Goal: Information Seeking & Learning: Learn about a topic

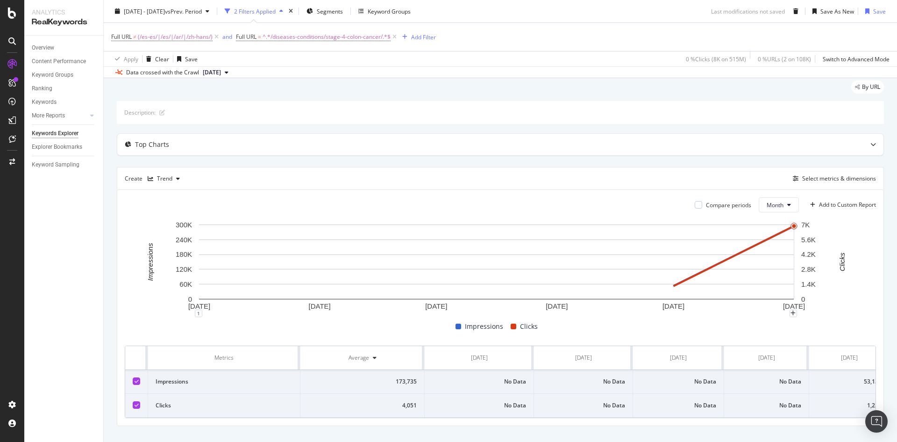
scroll to position [49, 0]
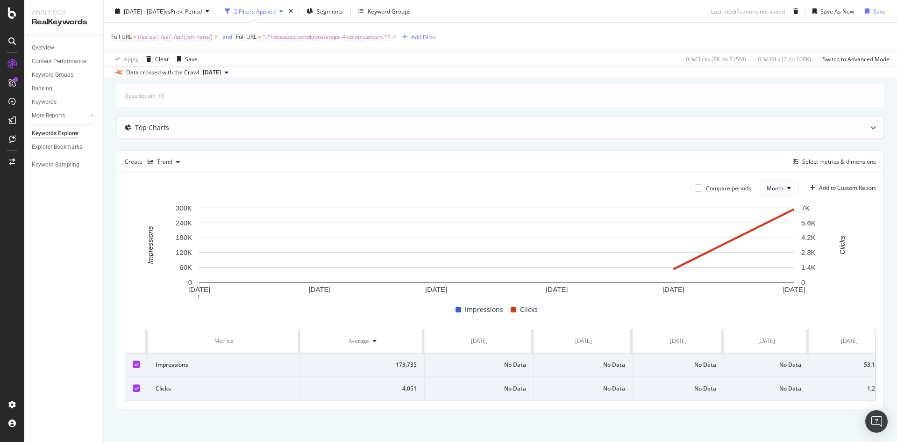
click at [374, 35] on span "^.*/diseases-conditions/stage-4-colon-cancer/.*$" at bounding box center [327, 36] width 128 height 13
paste input "https://www.mayoclinic.org/diseases-conditions/mantle-cell-lymphoma/"
drag, startPoint x: 264, startPoint y: 76, endPoint x: 187, endPoint y: 74, distance: 77.1
click at [185, 75] on body "Analytics RealKeywords Overview Content Performance Keyword Groups Ranking Keyw…" at bounding box center [448, 221] width 897 height 442
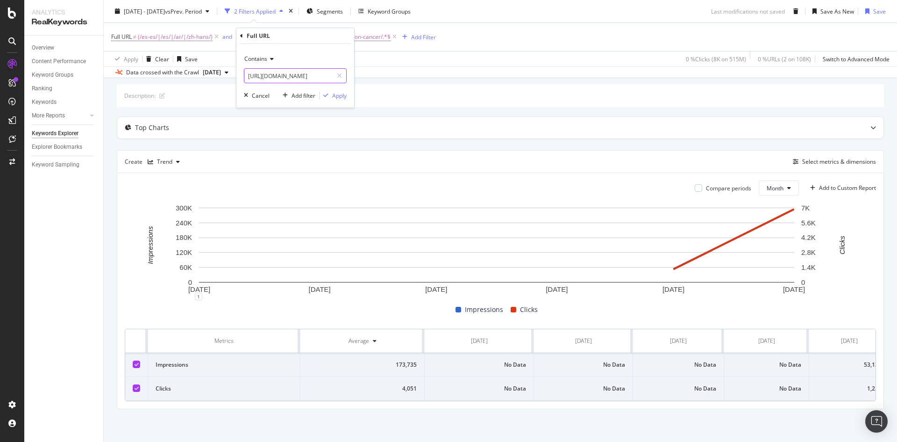
drag, startPoint x: 248, startPoint y: 73, endPoint x: 319, endPoint y: 71, distance: 71.1
click at [319, 71] on input "https://www.mayoclinic.org/diseases-conditions/mantle-cell-lymphoma/" at bounding box center [288, 75] width 88 height 15
type input "/diseases-conditions/mantle-cell-lymphoma/"
click at [339, 96] on div "Apply" at bounding box center [339, 96] width 14 height 8
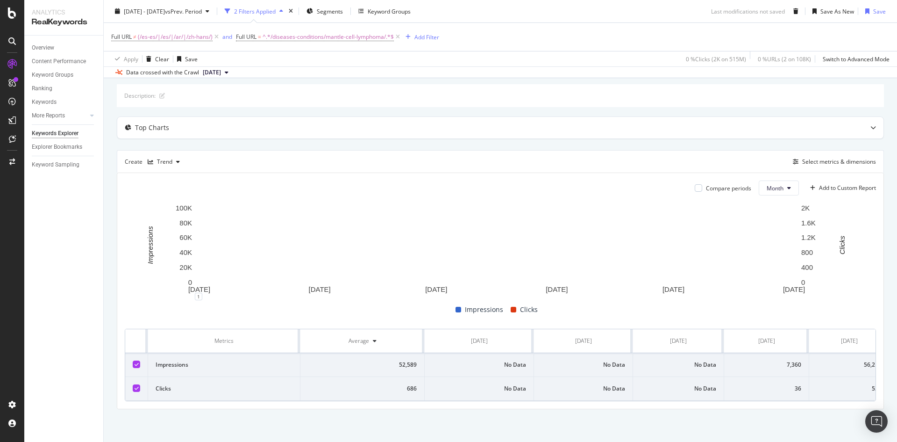
scroll to position [49, 0]
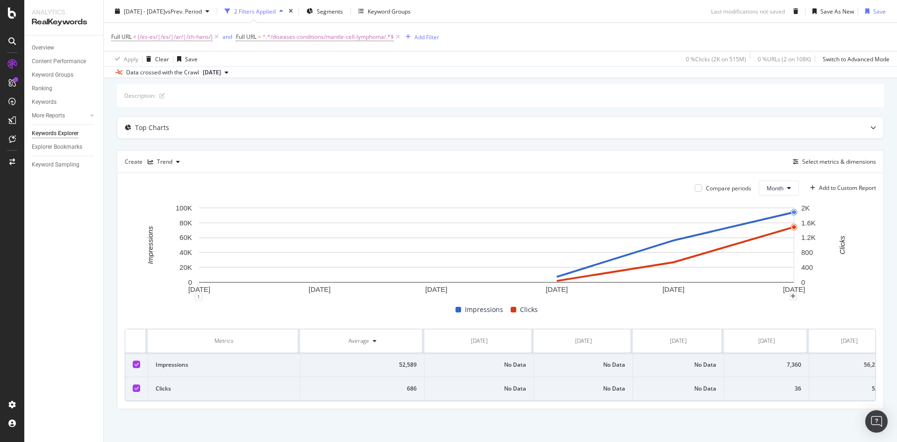
click at [835, 243] on rect "A chart." at bounding box center [497, 249] width 744 height 93
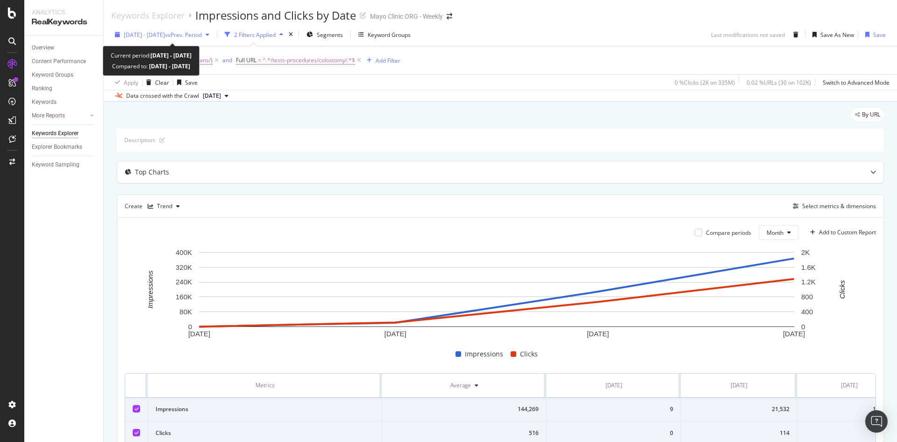
click at [195, 38] on span "vs Prev. Period" at bounding box center [183, 35] width 37 height 8
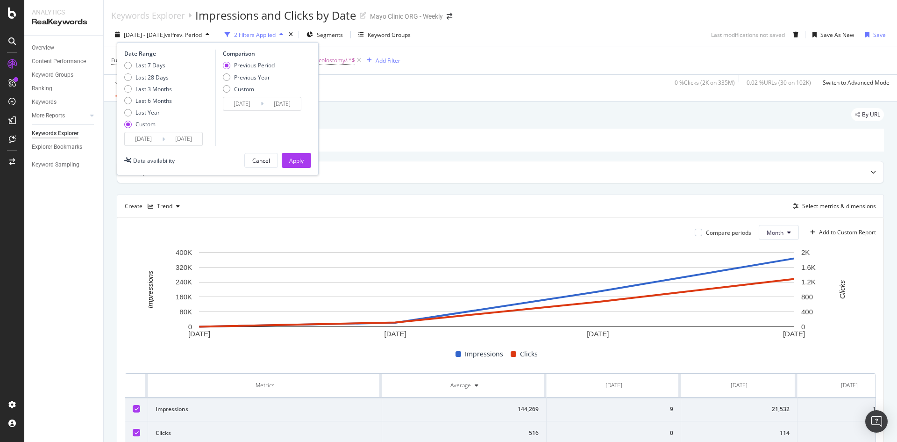
click at [176, 137] on input "[DATE]" at bounding box center [183, 138] width 37 height 13
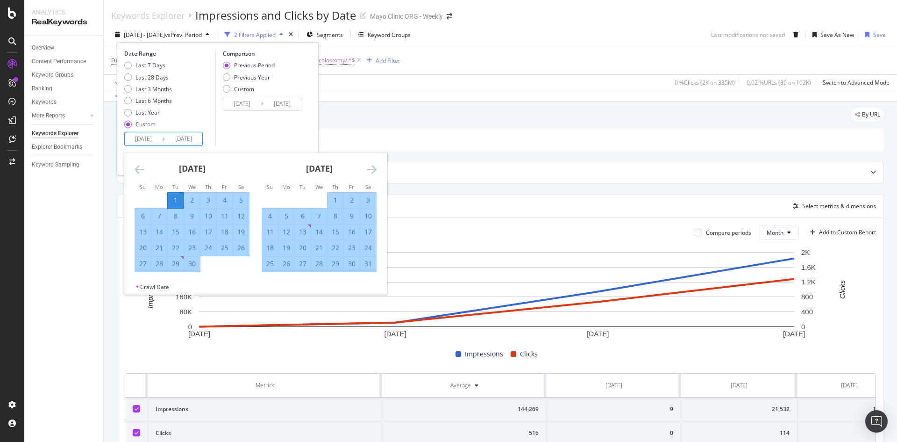
click at [374, 171] on icon "Move forward to switch to the next month." at bounding box center [372, 169] width 10 height 11
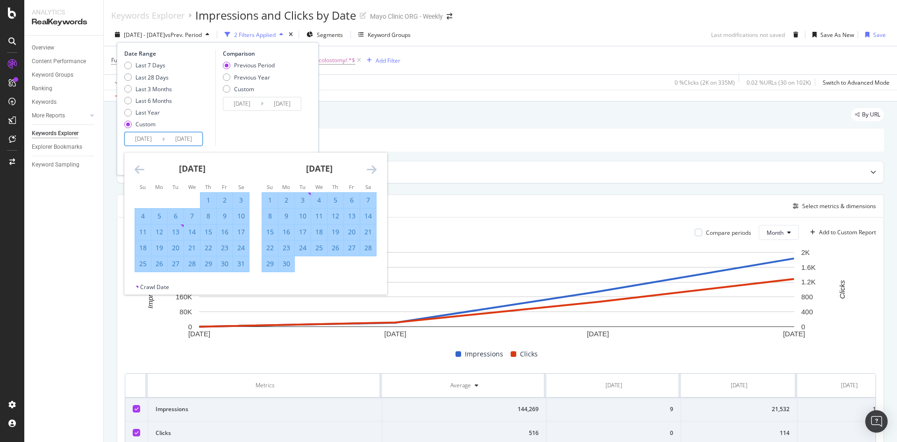
click at [374, 171] on icon "Move forward to switch to the next month." at bounding box center [372, 169] width 10 height 11
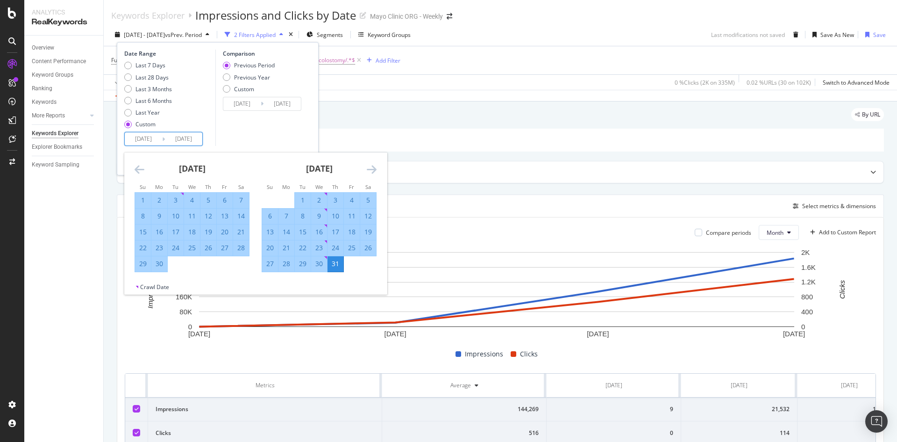
click at [374, 171] on icon "Move forward to switch to the next month." at bounding box center [372, 169] width 10 height 11
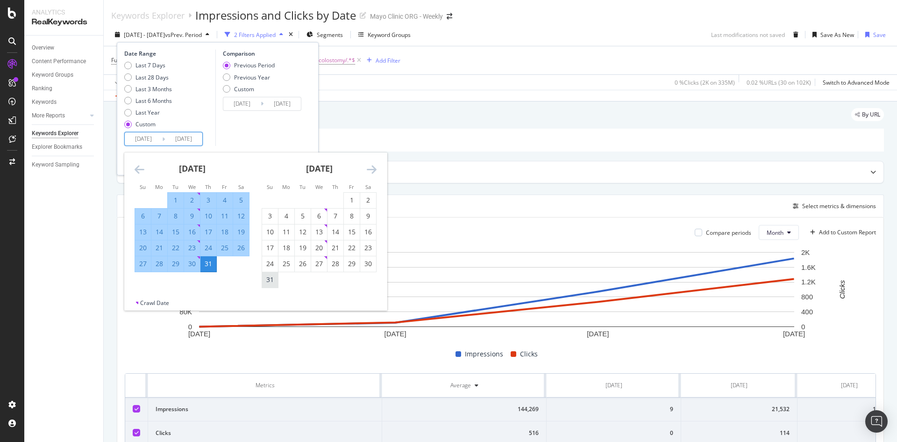
click at [272, 278] on div "31" at bounding box center [270, 279] width 16 height 9
type input "[DATE]"
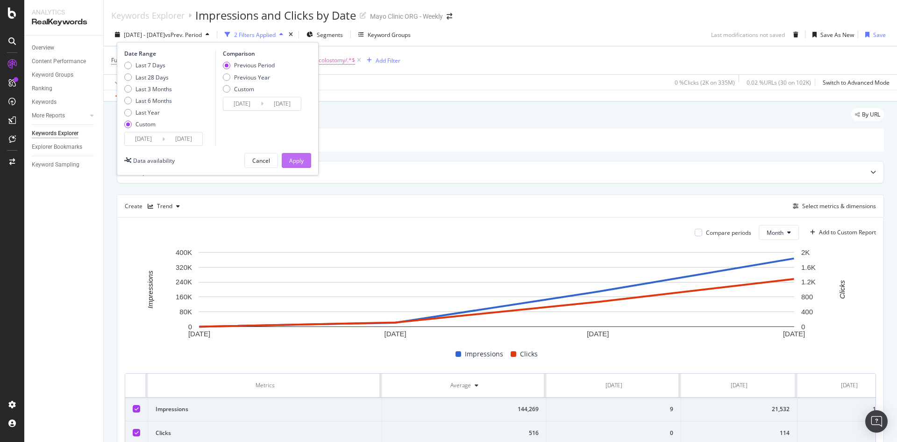
click at [301, 162] on div "Apply" at bounding box center [296, 161] width 14 height 8
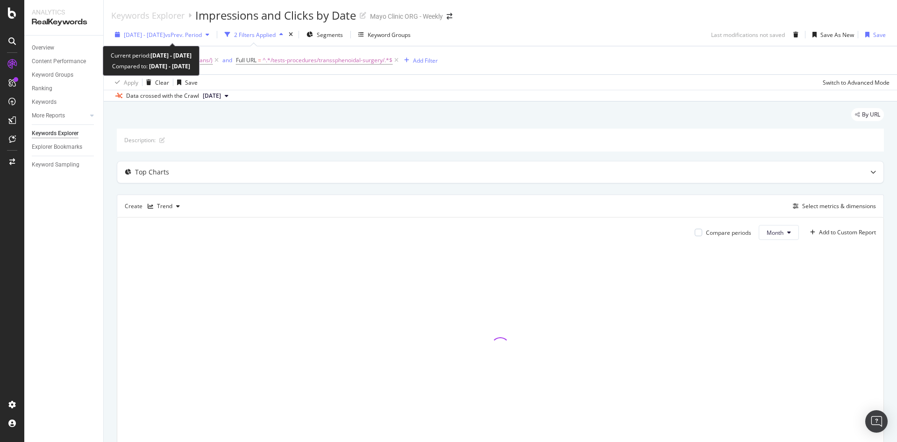
click at [197, 36] on span "vs Prev. Period" at bounding box center [183, 35] width 37 height 8
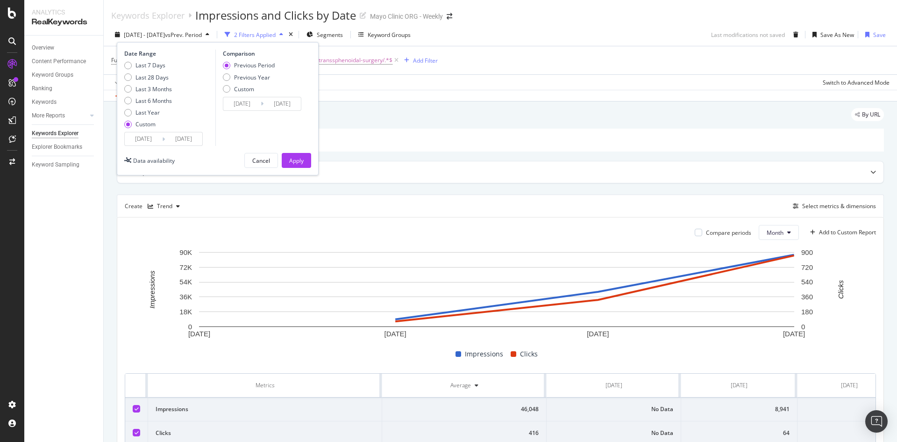
click at [185, 136] on input "[DATE]" at bounding box center [183, 138] width 37 height 13
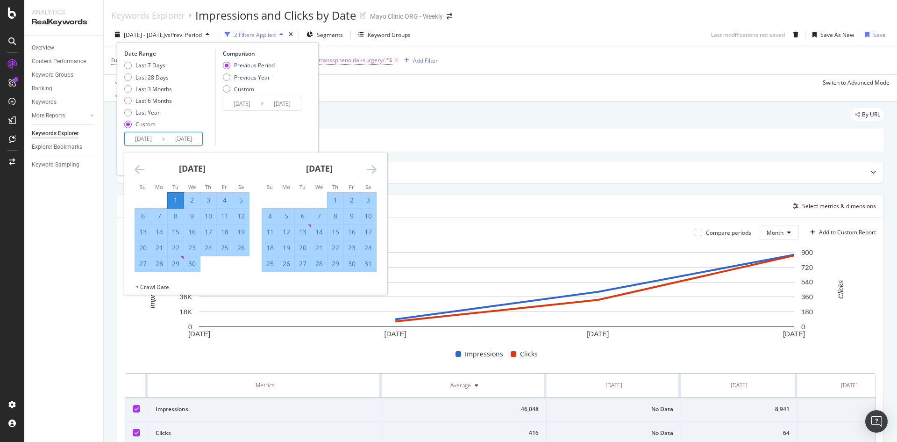
click at [374, 167] on icon "Move forward to switch to the next month." at bounding box center [372, 169] width 10 height 11
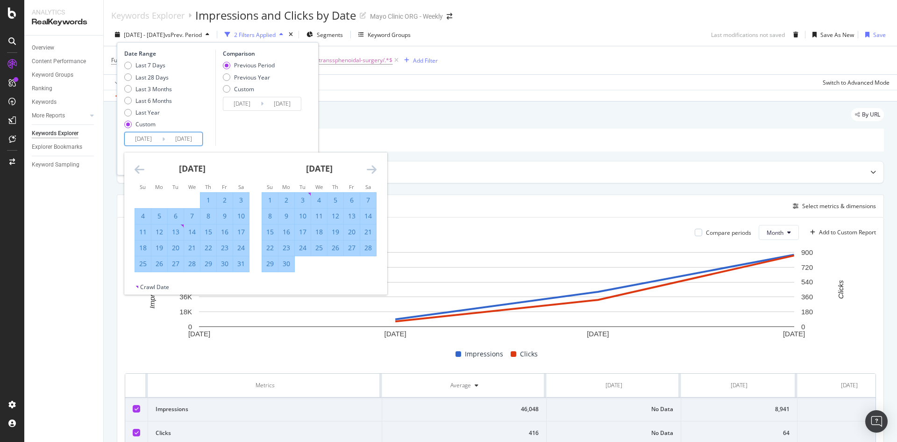
click at [374, 167] on icon "Move forward to switch to the next month." at bounding box center [372, 169] width 10 height 11
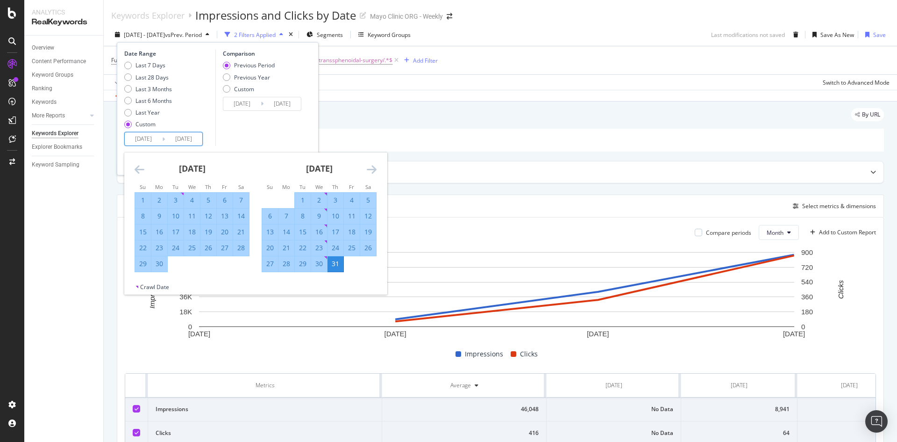
click at [374, 167] on icon "Move forward to switch to the next month." at bounding box center [372, 169] width 10 height 11
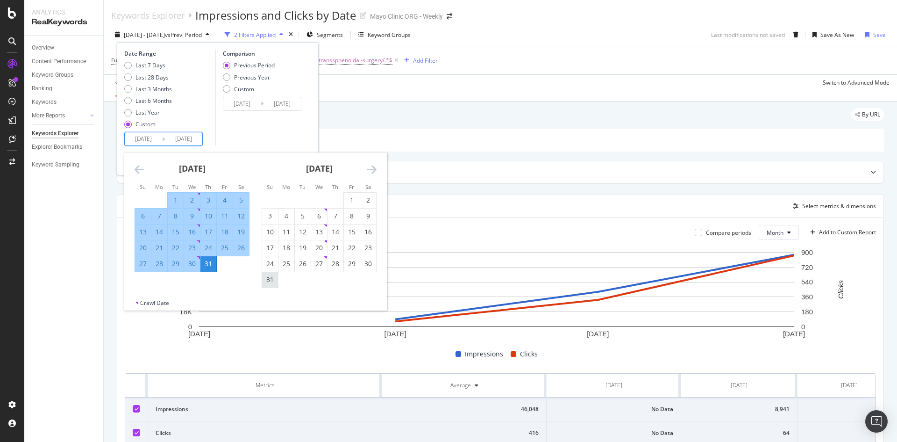
click at [269, 279] on div "31" at bounding box center [270, 279] width 16 height 9
type input "[DATE]"
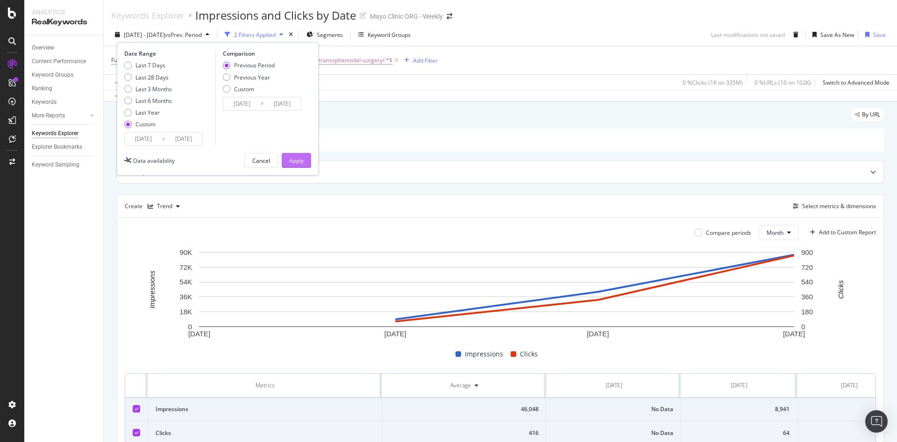
click at [295, 160] on div "Apply" at bounding box center [296, 161] width 14 height 8
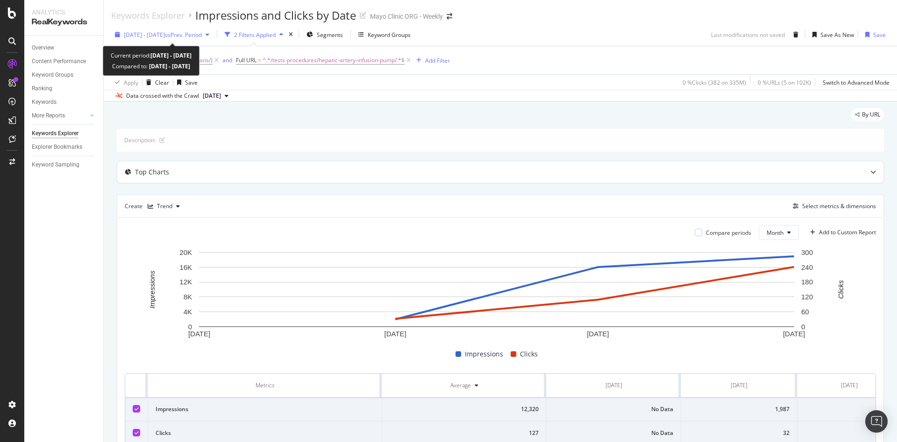
click at [199, 38] on span "vs Prev. Period" at bounding box center [183, 35] width 37 height 8
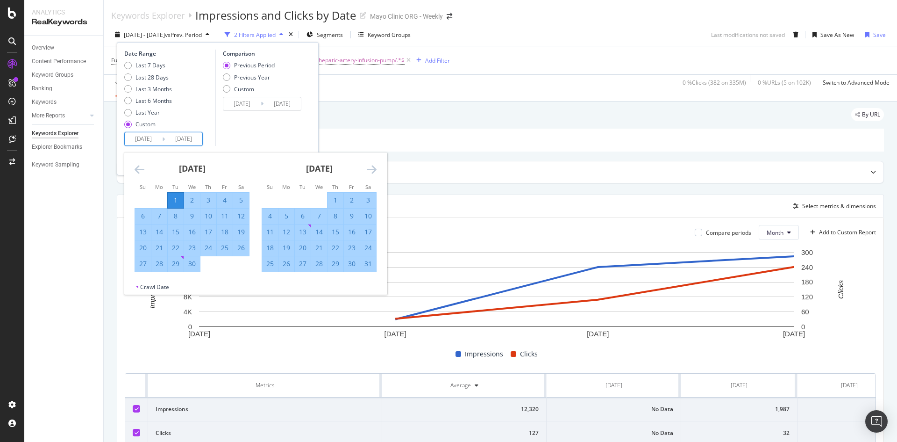
click at [188, 139] on input "[DATE]" at bounding box center [183, 138] width 37 height 13
click at [371, 167] on icon "Move forward to switch to the next month." at bounding box center [372, 169] width 10 height 11
click at [370, 167] on icon "Move forward to switch to the next month." at bounding box center [372, 169] width 10 height 11
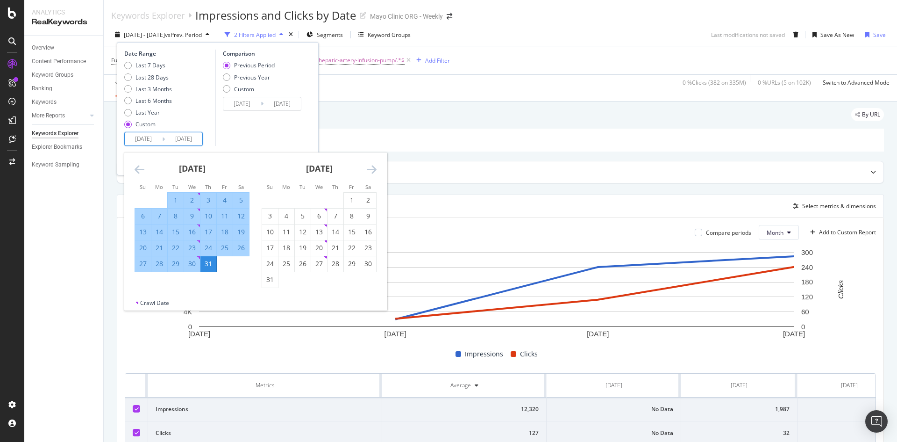
drag, startPoint x: 348, startPoint y: 195, endPoint x: 319, endPoint y: 229, distance: 44.1
click at [347, 195] on div "1" at bounding box center [352, 199] width 16 height 9
type input "2025/08/01"
type input "2024/11/29"
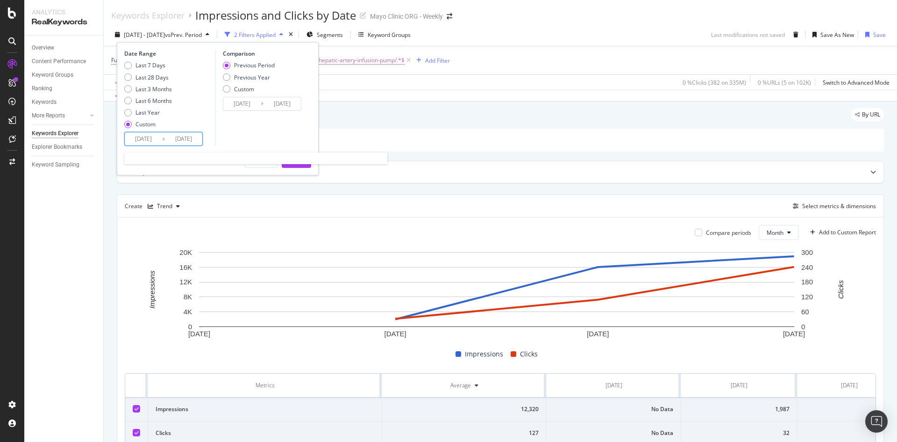
click at [195, 142] on input "2025/08/01" at bounding box center [183, 138] width 37 height 13
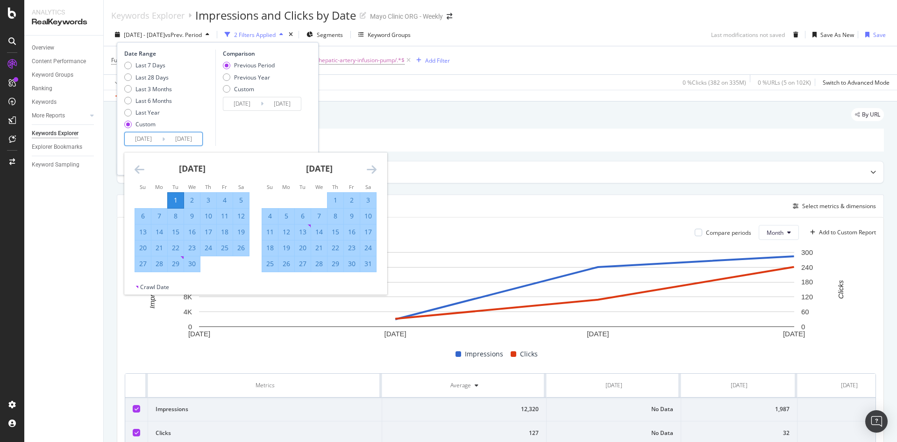
click at [374, 169] on icon "Move forward to switch to the next month." at bounding box center [372, 169] width 10 height 11
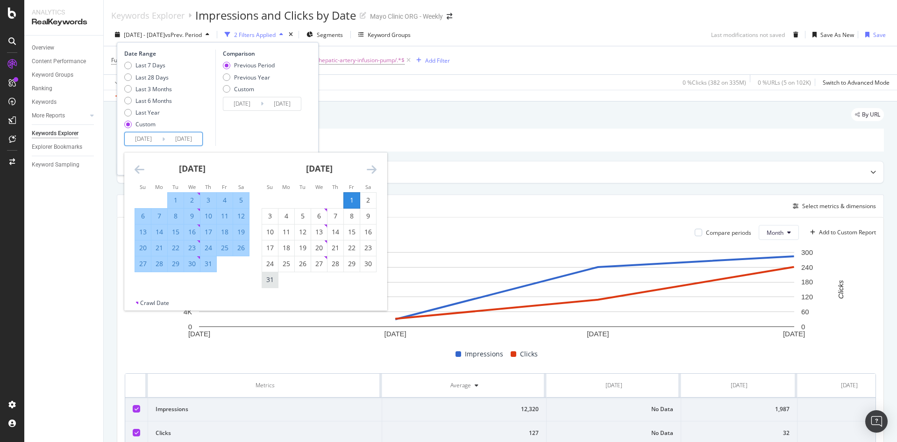
click at [267, 278] on div "31" at bounding box center [270, 279] width 16 height 9
type input "[DATE]"
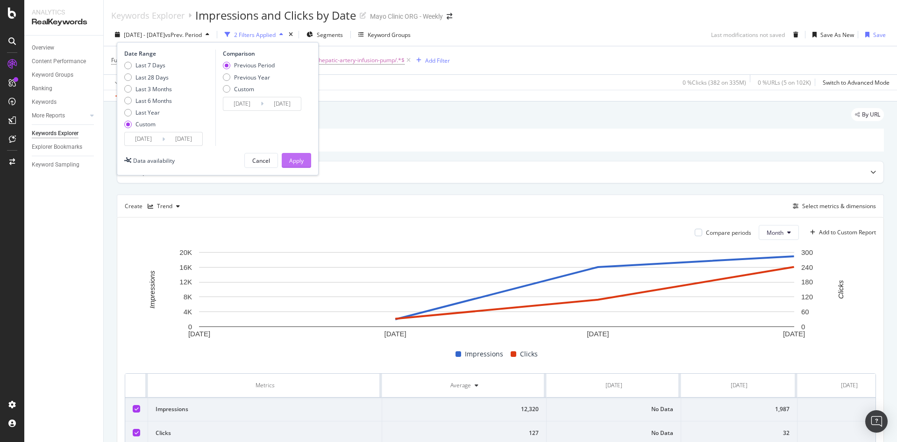
click at [302, 157] on div "Apply" at bounding box center [296, 161] width 14 height 8
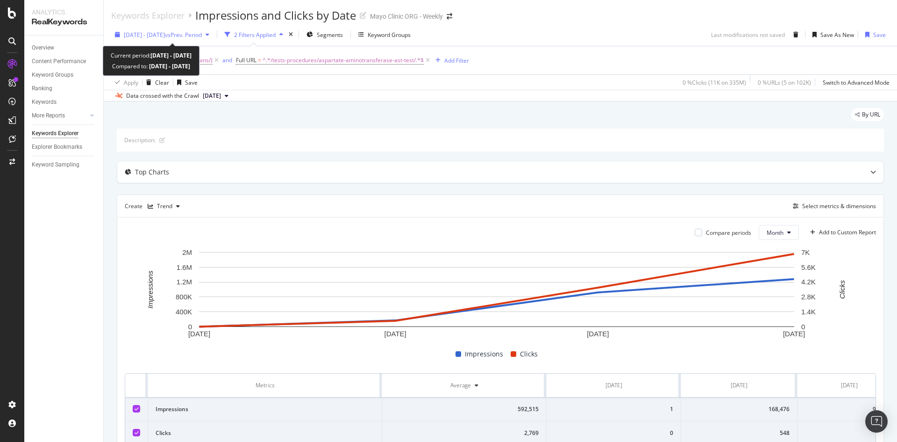
click at [189, 34] on span "vs Prev. Period" at bounding box center [183, 35] width 37 height 8
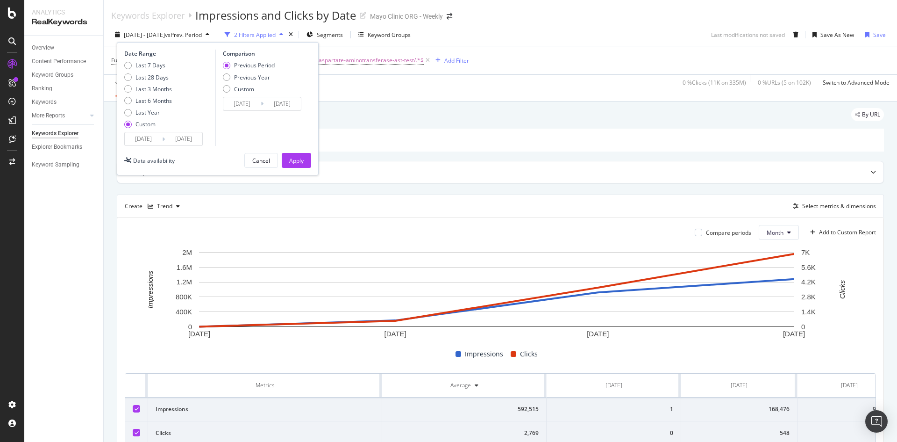
click at [187, 141] on input "[DATE]" at bounding box center [183, 138] width 37 height 13
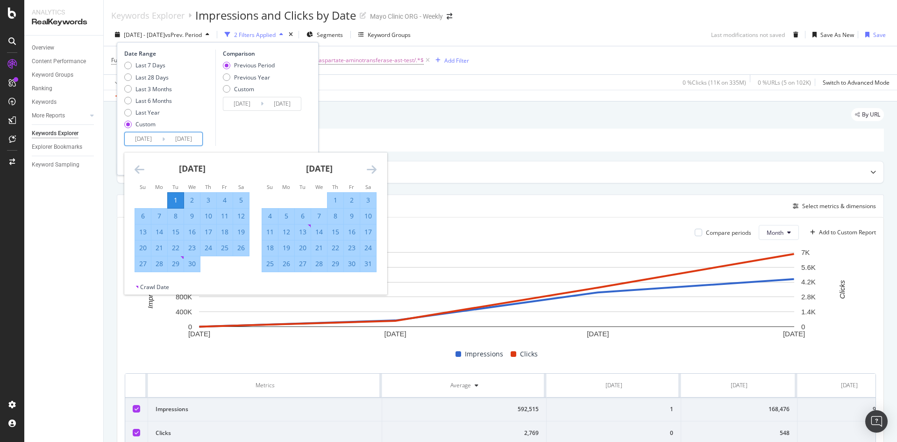
click at [372, 171] on icon "Move forward to switch to the next month." at bounding box center [372, 169] width 10 height 11
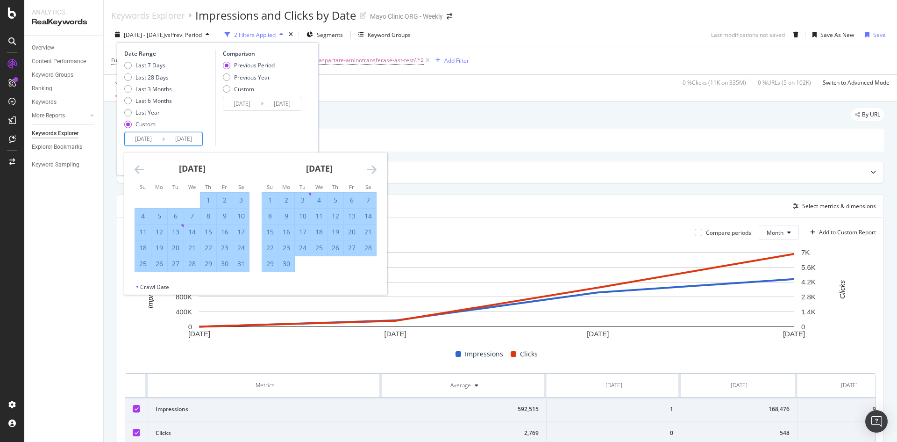
click at [372, 171] on icon "Move forward to switch to the next month." at bounding box center [372, 169] width 10 height 11
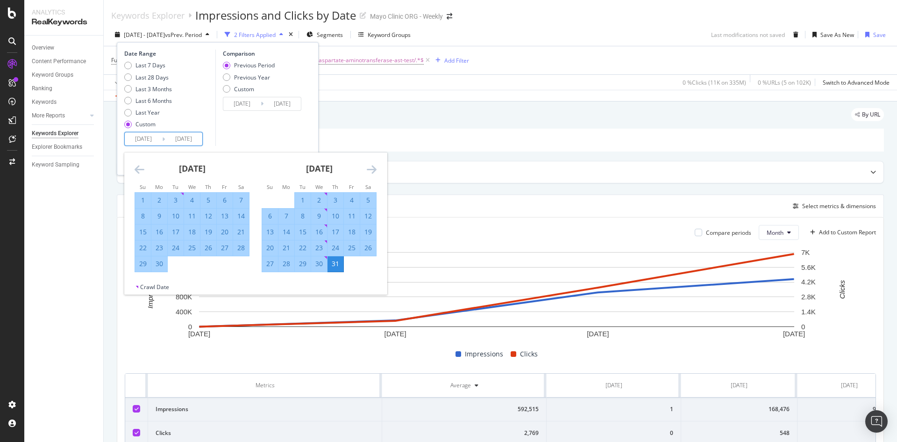
click at [372, 171] on icon "Move forward to switch to the next month." at bounding box center [372, 169] width 10 height 11
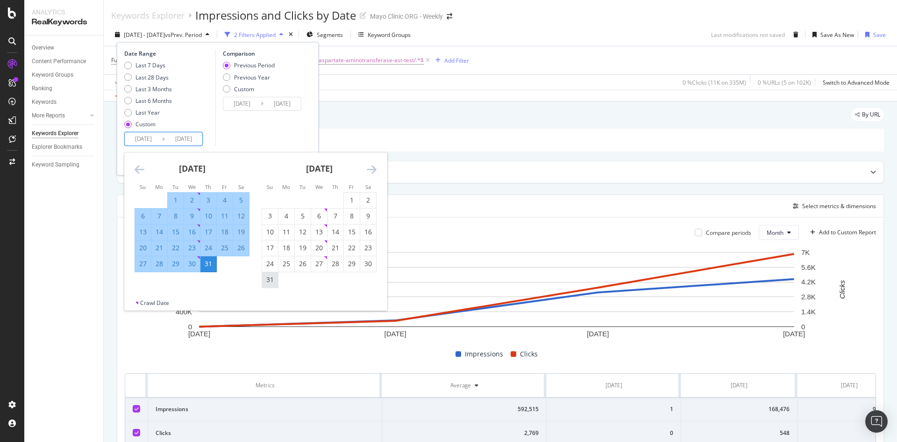
click at [267, 286] on div "31" at bounding box center [270, 279] width 16 height 15
type input "[DATE]"
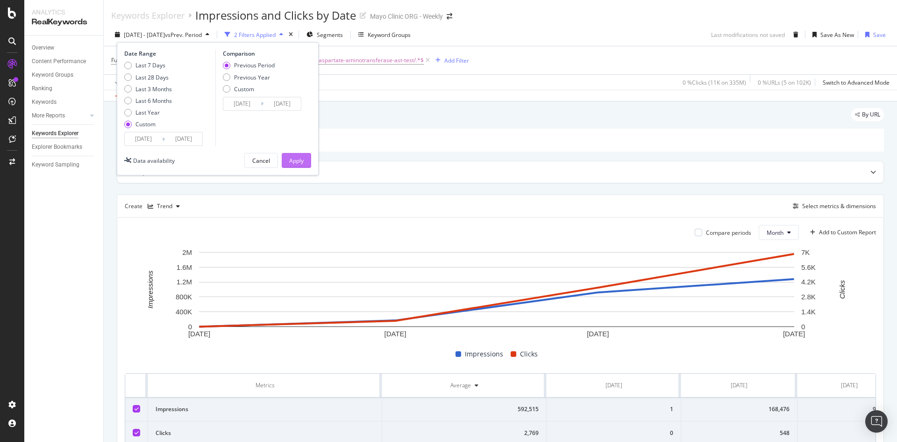
click at [305, 161] on button "Apply" at bounding box center [296, 160] width 29 height 15
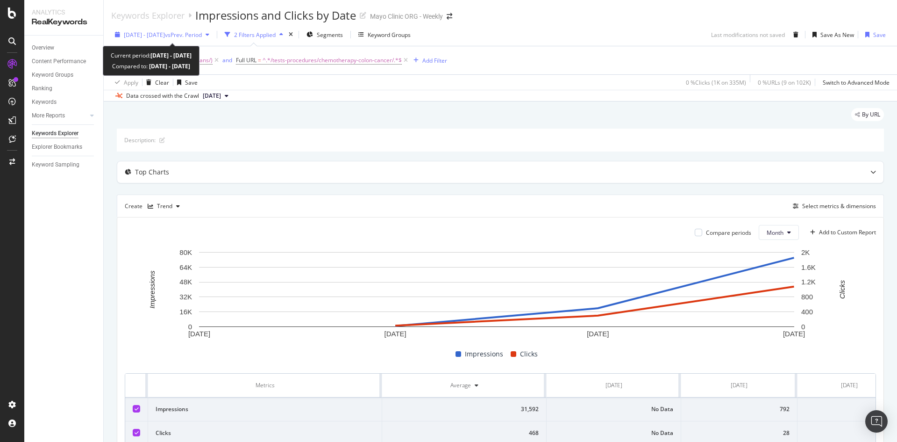
click at [202, 33] on span "vs Prev. Period" at bounding box center [183, 35] width 37 height 8
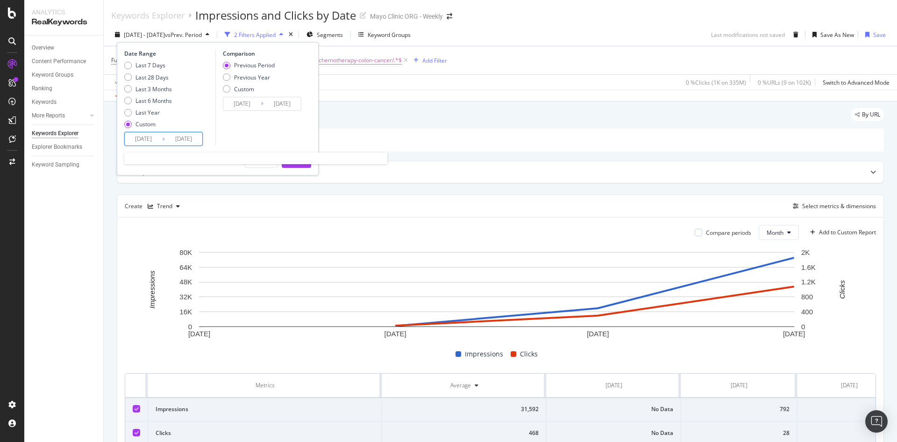
click at [184, 140] on input "[DATE]" at bounding box center [183, 138] width 37 height 13
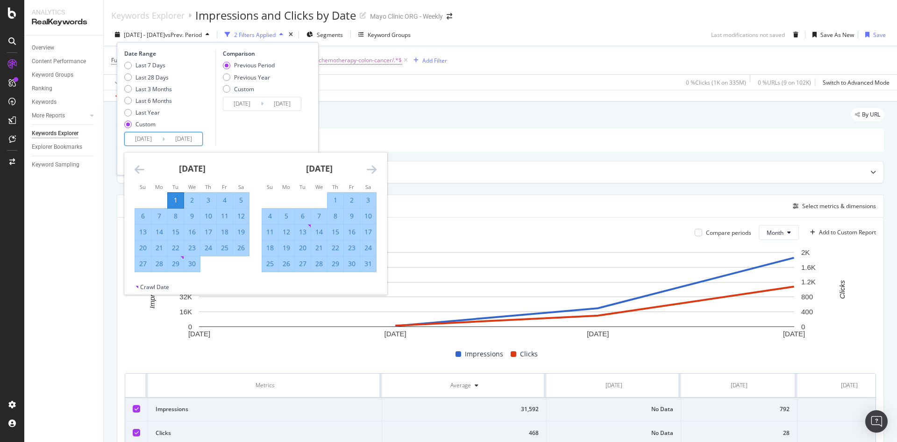
click at [372, 172] on icon "Move forward to switch to the next month." at bounding box center [372, 169] width 10 height 11
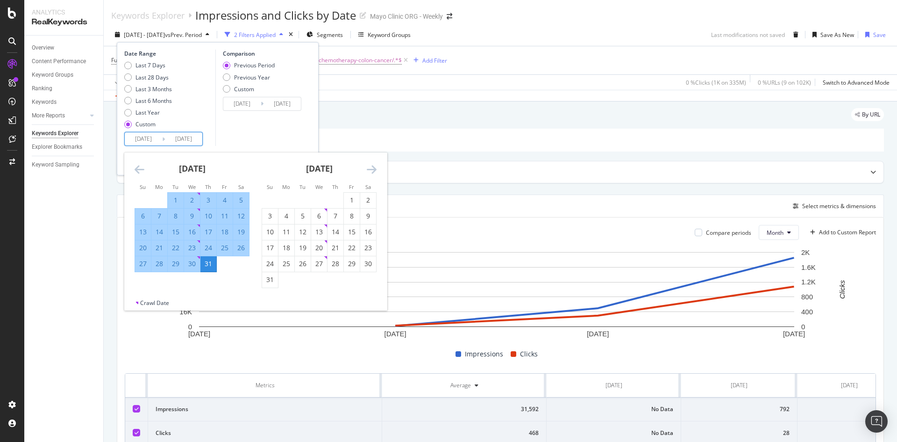
click at [372, 172] on icon "Move forward to switch to the next month." at bounding box center [372, 169] width 10 height 11
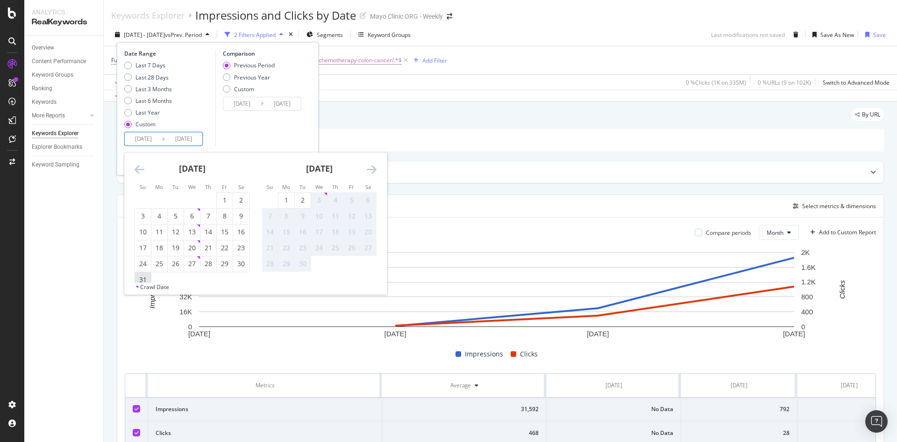
click at [148, 281] on div "31" at bounding box center [143, 279] width 16 height 9
type input "[DATE]"
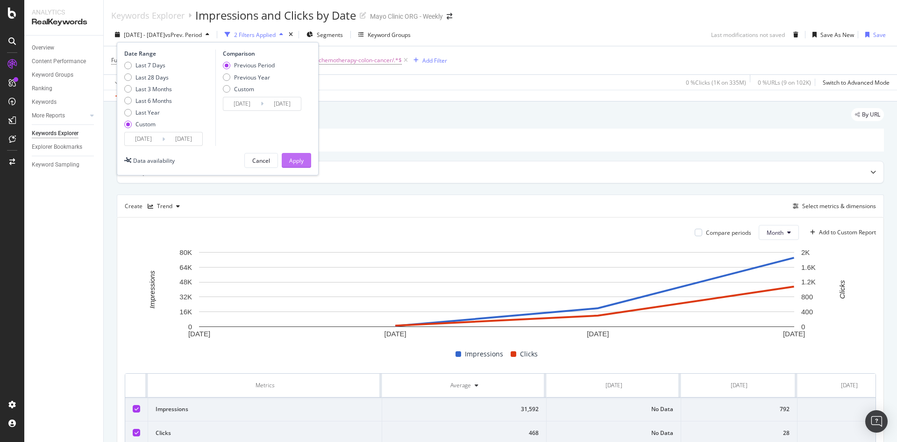
click at [300, 164] on div "Apply" at bounding box center [296, 160] width 14 height 14
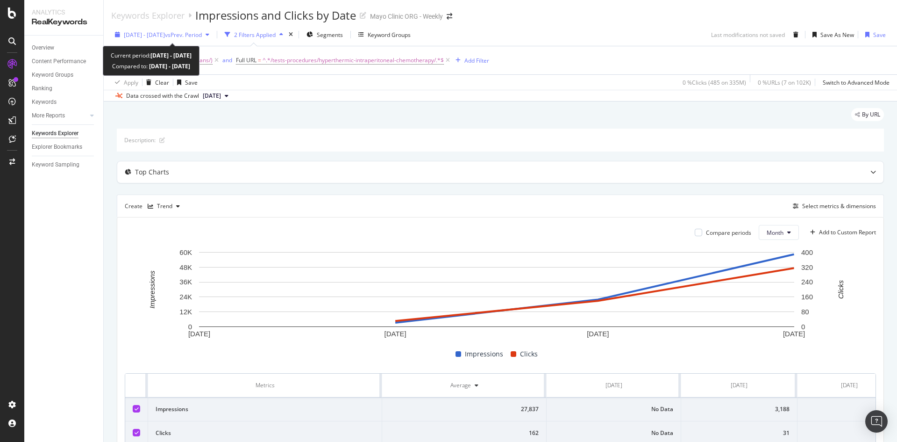
click at [202, 31] on span "vs Prev. Period" at bounding box center [183, 35] width 37 height 8
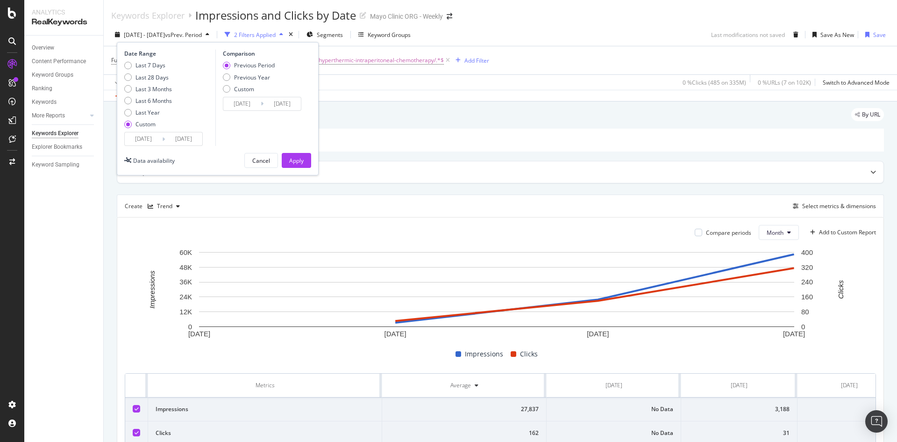
click at [202, 31] on span "vs Prev. Period" at bounding box center [183, 35] width 37 height 8
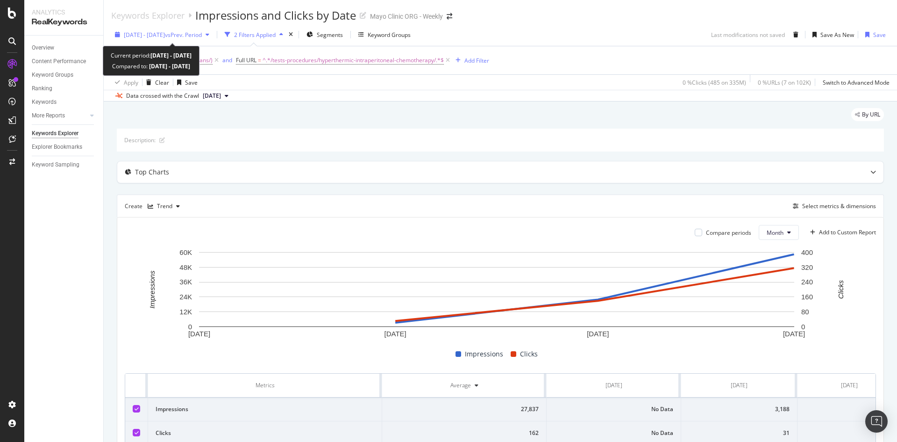
click at [202, 33] on span "vs Prev. Period" at bounding box center [183, 35] width 37 height 8
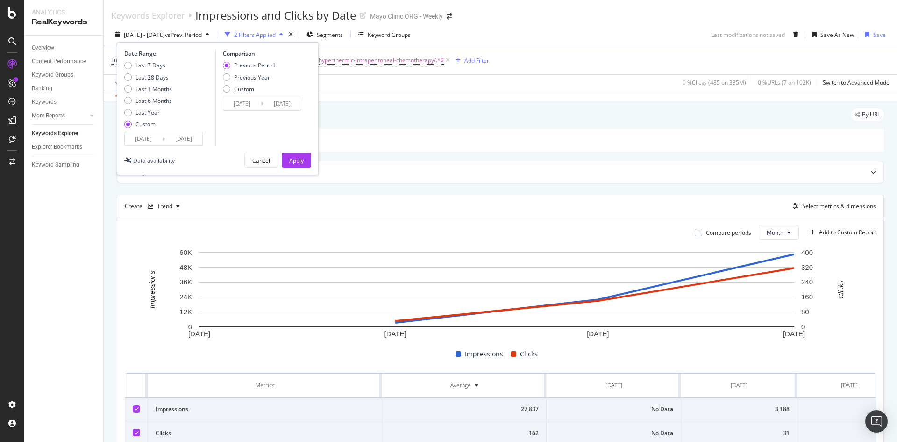
drag, startPoint x: 191, startPoint y: 140, endPoint x: 200, endPoint y: 144, distance: 10.0
click at [192, 139] on input "[DATE]" at bounding box center [183, 138] width 37 height 13
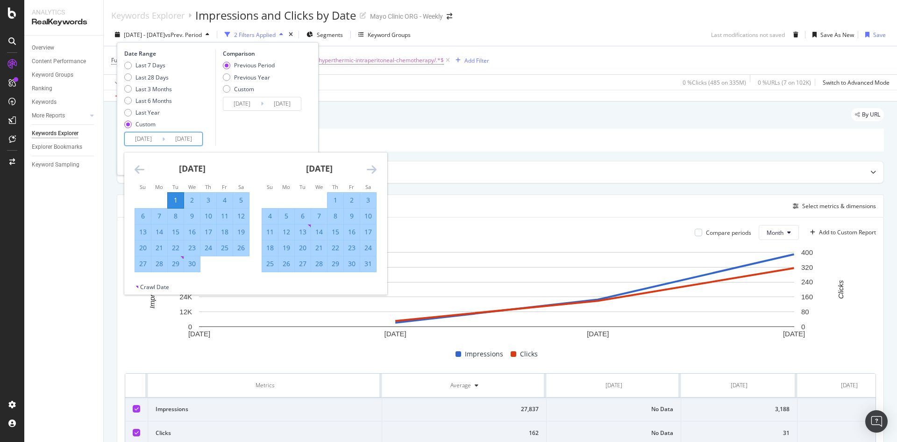
click at [376, 170] on icon "Move forward to switch to the next month." at bounding box center [372, 169] width 10 height 11
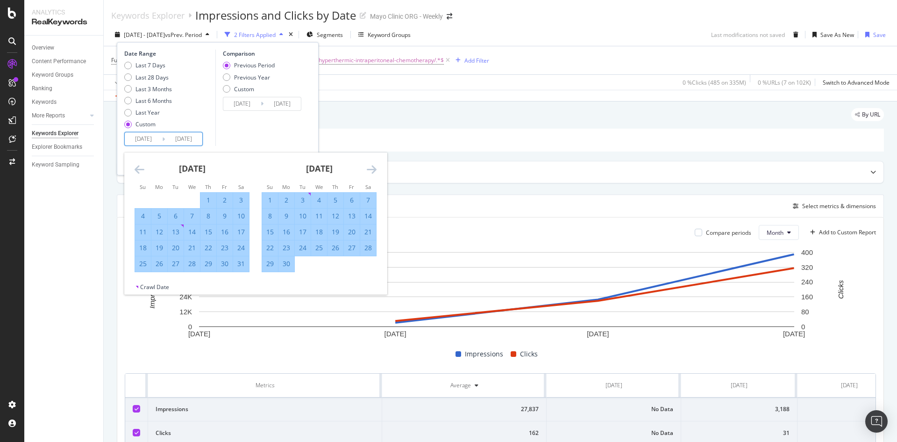
click at [375, 170] on icon "Move forward to switch to the next month." at bounding box center [372, 169] width 10 height 11
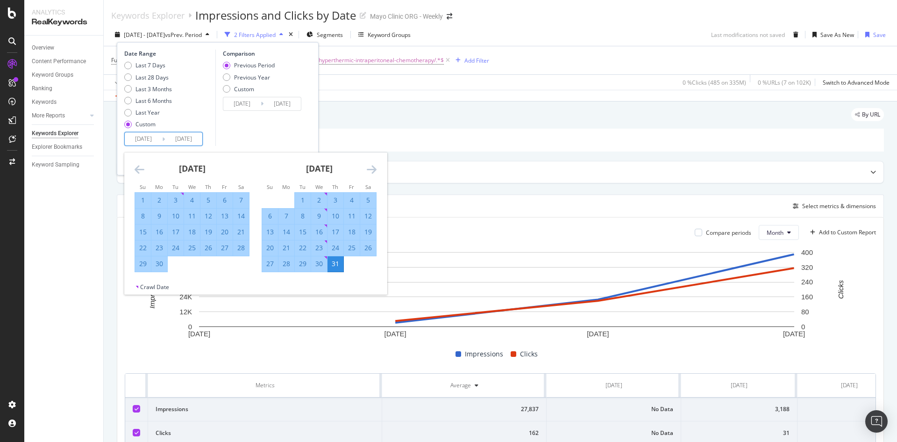
click at [375, 170] on icon "Move forward to switch to the next month." at bounding box center [372, 169] width 10 height 11
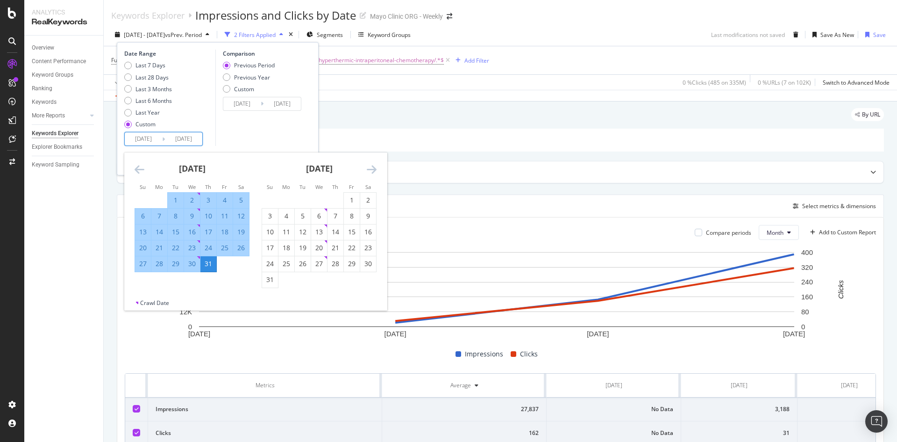
click at [268, 276] on div "31" at bounding box center [270, 279] width 16 height 9
type input "[DATE]"
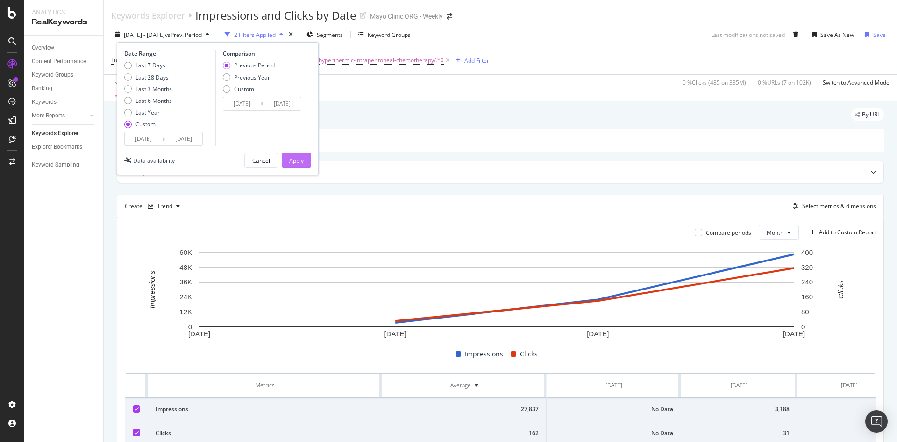
click at [296, 155] on div "Apply" at bounding box center [296, 160] width 14 height 14
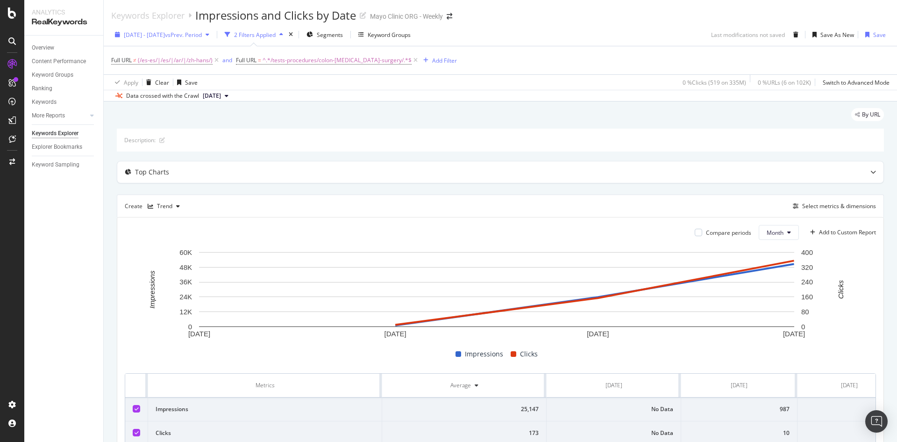
click at [195, 33] on span "vs Prev. Period" at bounding box center [183, 35] width 37 height 8
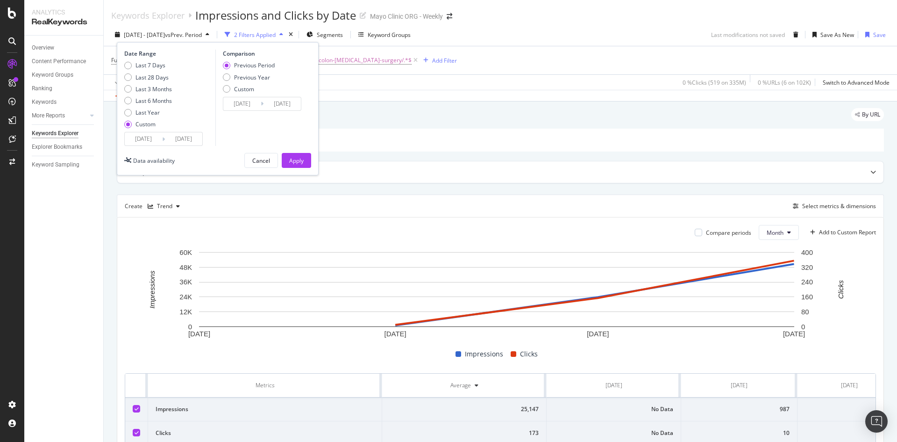
click at [179, 135] on input "[DATE]" at bounding box center [183, 138] width 37 height 13
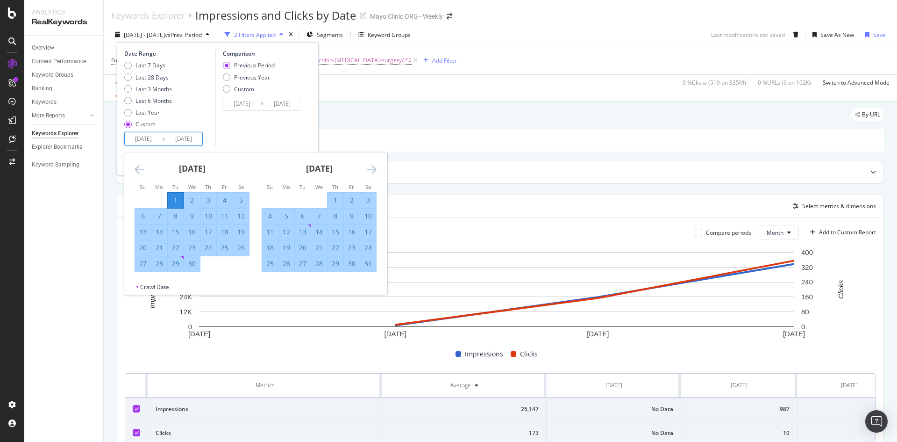
click at [372, 165] on icon "Move forward to switch to the next month." at bounding box center [372, 169] width 10 height 11
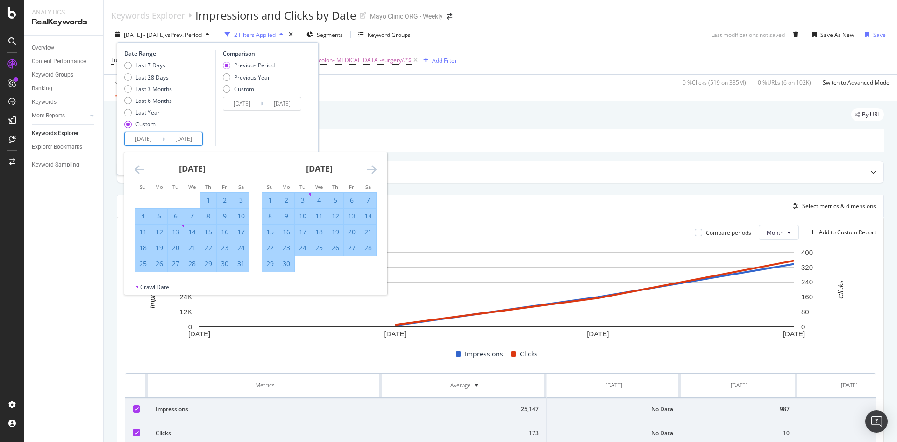
click at [372, 165] on icon "Move forward to switch to the next month." at bounding box center [372, 169] width 10 height 11
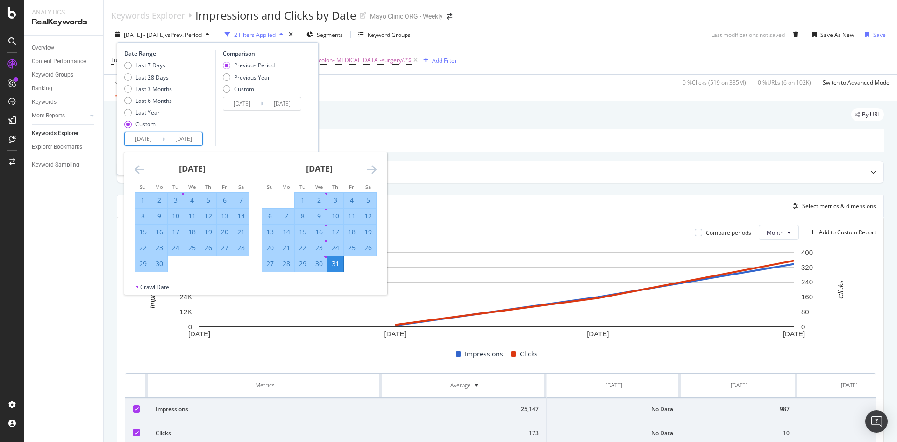
click at [371, 178] on div "[DATE]" at bounding box center [319, 172] width 115 height 40
click at [374, 170] on icon "Move forward to switch to the next month." at bounding box center [372, 169] width 10 height 11
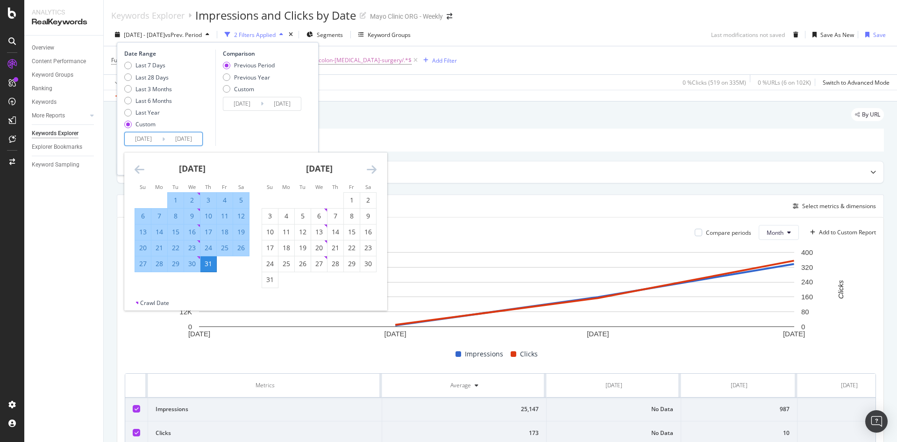
click at [270, 284] on div "31" at bounding box center [270, 279] width 16 height 9
type input "[DATE]"
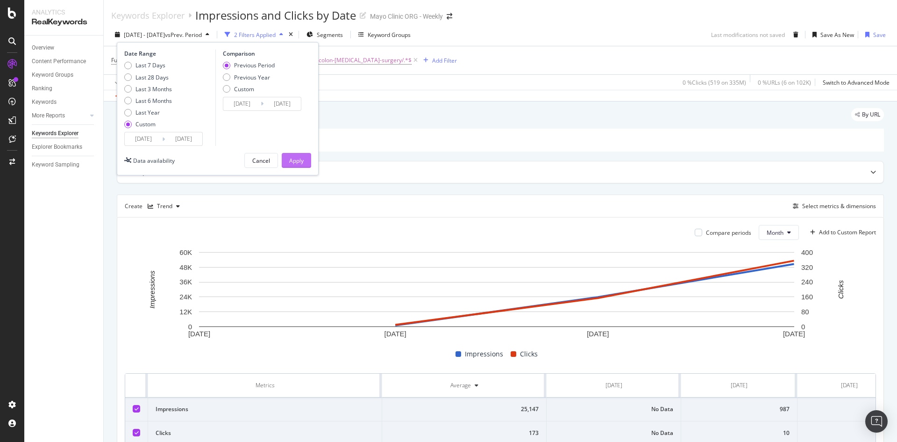
click at [301, 158] on div "Apply" at bounding box center [296, 161] width 14 height 8
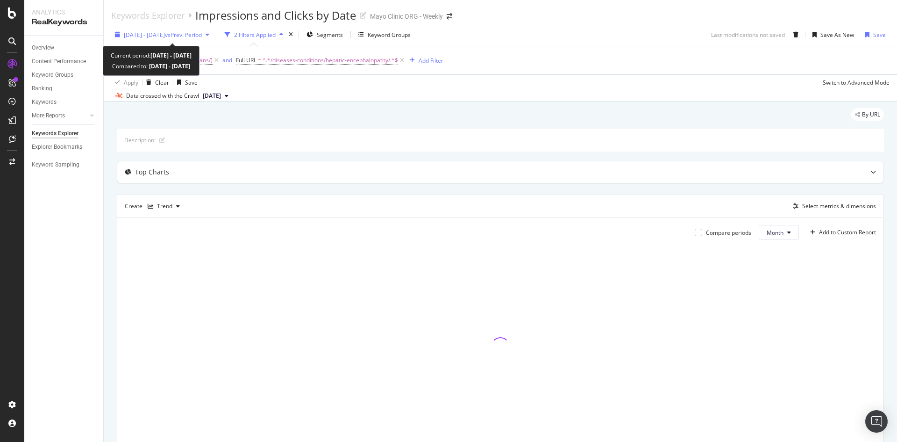
click at [202, 37] on span "vs Prev. Period" at bounding box center [183, 35] width 37 height 8
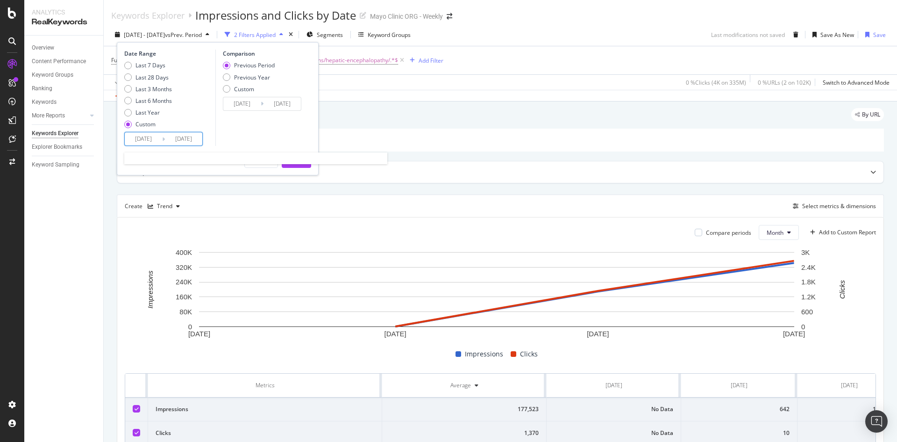
click at [193, 136] on input "[DATE]" at bounding box center [183, 138] width 37 height 13
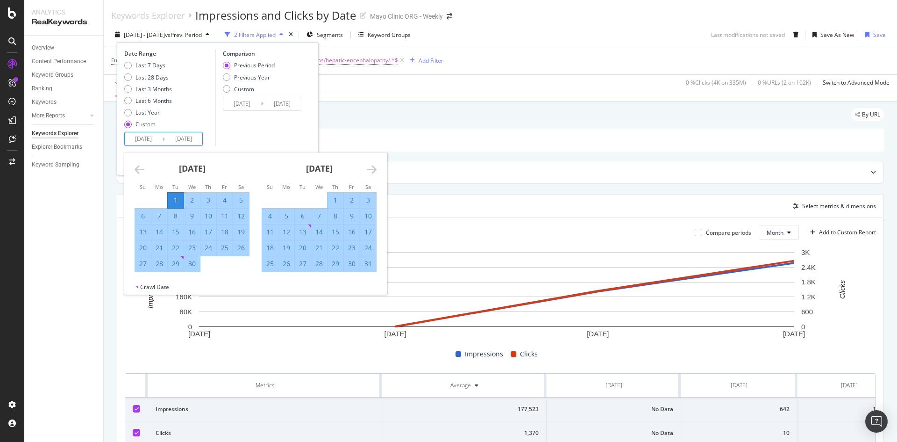
click at [375, 170] on icon "Move forward to switch to the next month." at bounding box center [372, 169] width 10 height 11
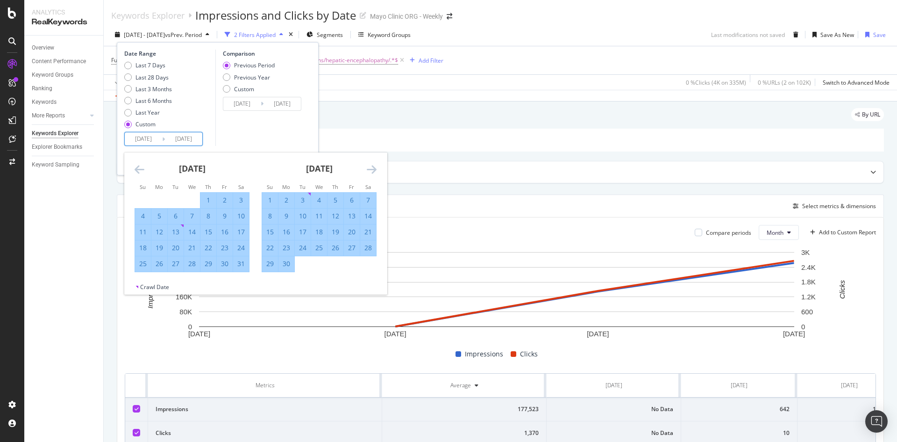
click at [375, 170] on icon "Move forward to switch to the next month." at bounding box center [372, 169] width 10 height 11
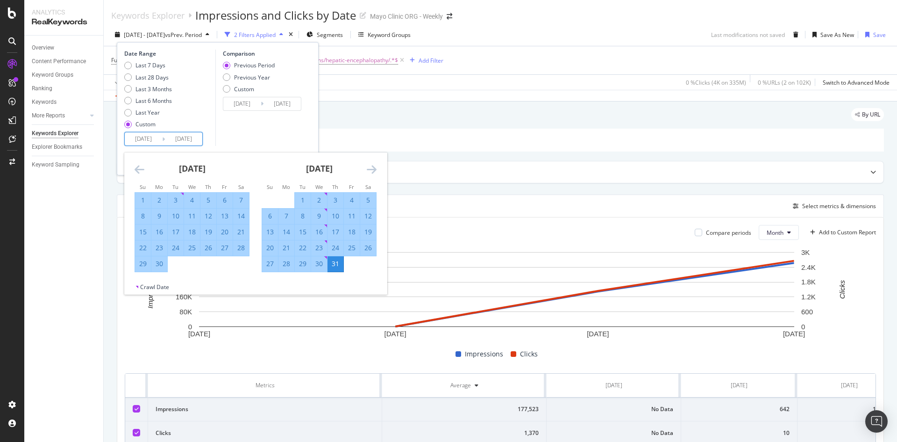
click at [373, 172] on icon "Move forward to switch to the next month." at bounding box center [372, 169] width 10 height 11
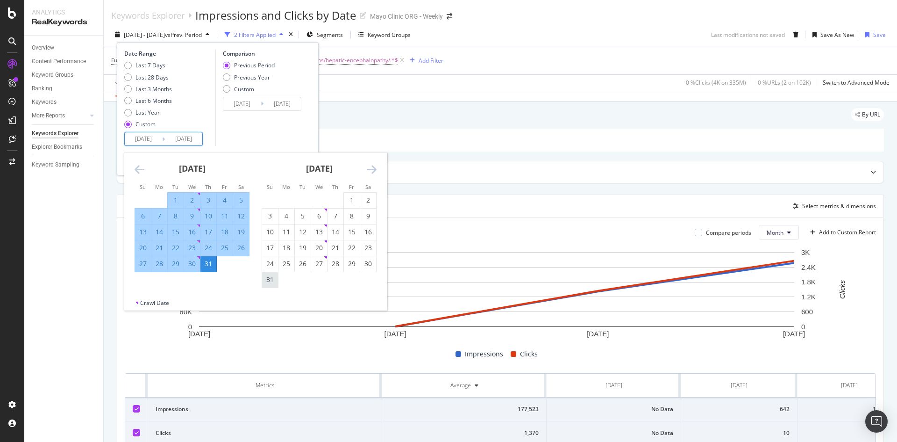
click at [267, 283] on div "31" at bounding box center [270, 279] width 16 height 9
type input "[DATE]"
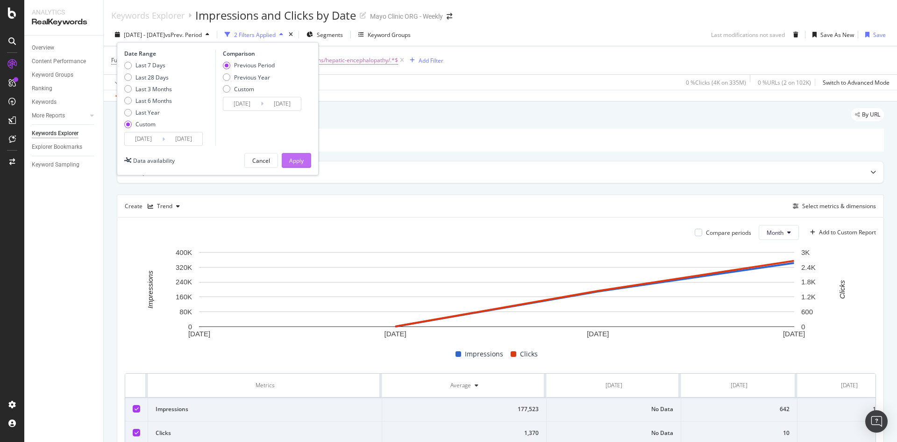
click at [297, 163] on div "Apply" at bounding box center [296, 161] width 14 height 8
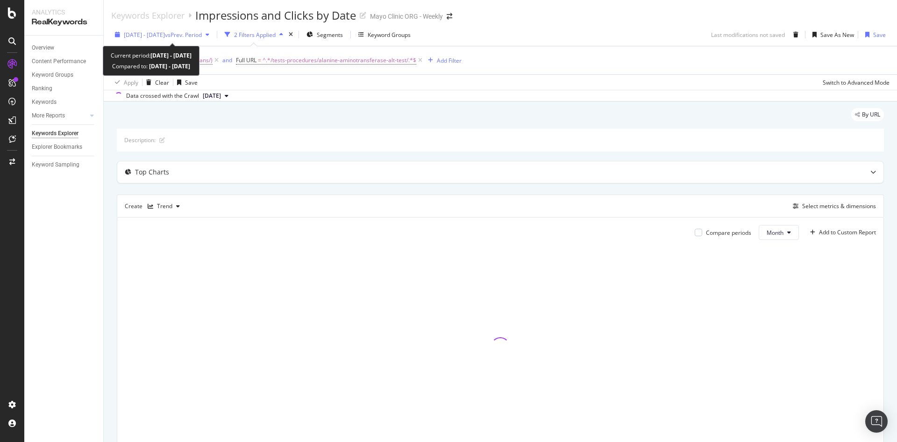
click at [196, 29] on div "[DATE] - [DATE] vs Prev. Period" at bounding box center [162, 35] width 102 height 14
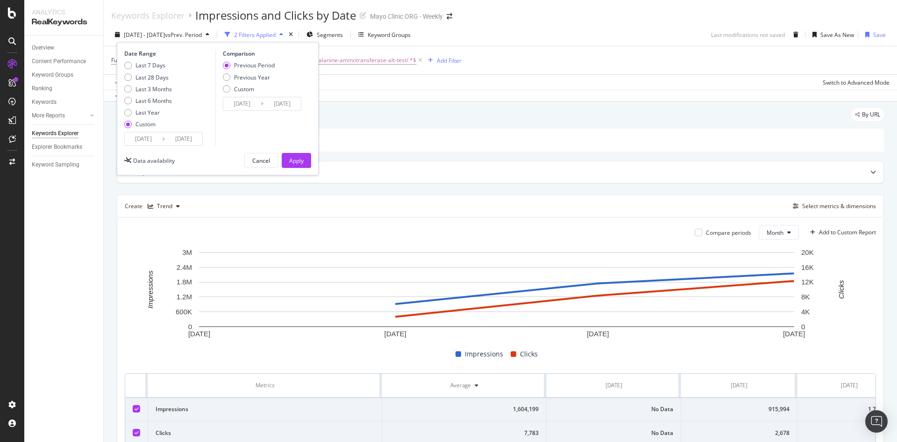
click at [183, 137] on input "[DATE]" at bounding box center [183, 138] width 37 height 13
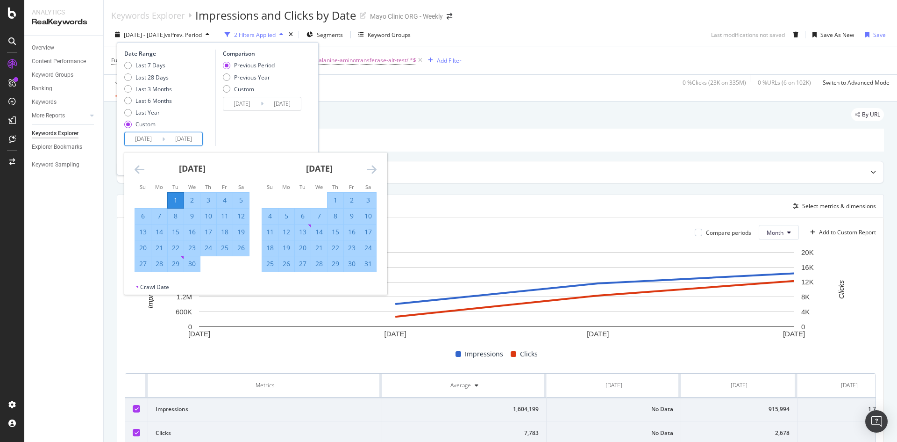
click at [374, 167] on icon "Move forward to switch to the next month." at bounding box center [372, 169] width 10 height 11
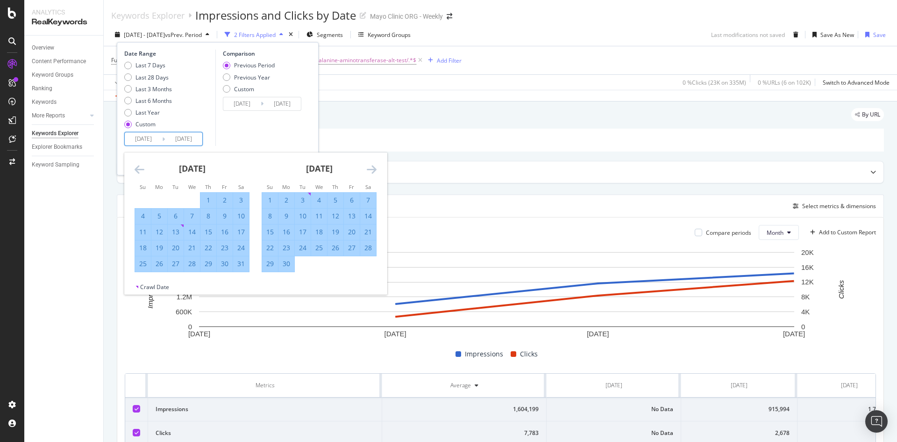
click at [374, 167] on icon "Move forward to switch to the next month." at bounding box center [372, 169] width 10 height 11
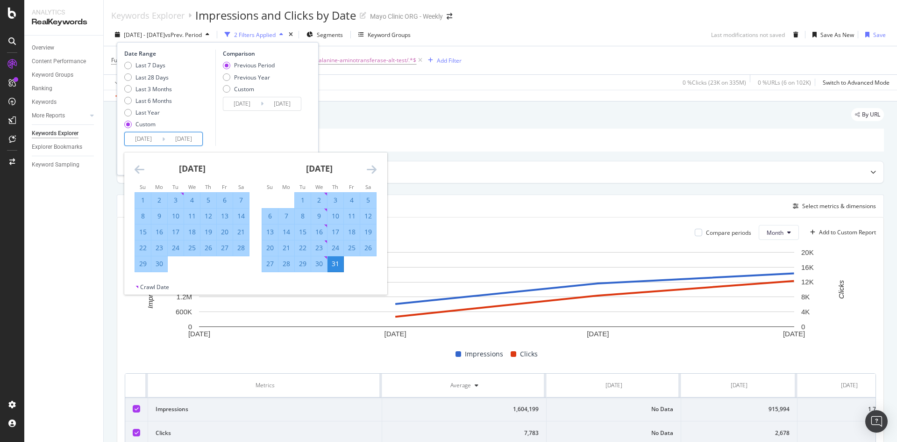
click at [374, 167] on icon "Move forward to switch to the next month." at bounding box center [372, 169] width 10 height 11
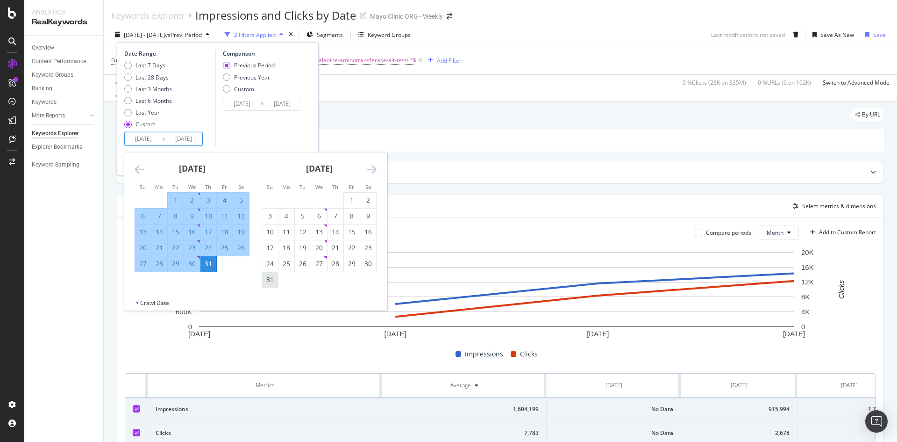
click at [272, 285] on div "31" at bounding box center [270, 279] width 16 height 15
type input "[DATE]"
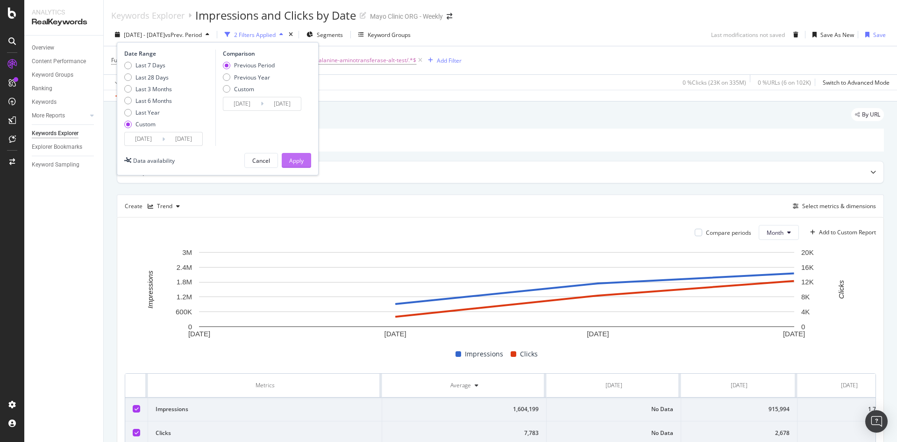
click at [299, 158] on div "Apply" at bounding box center [296, 161] width 14 height 8
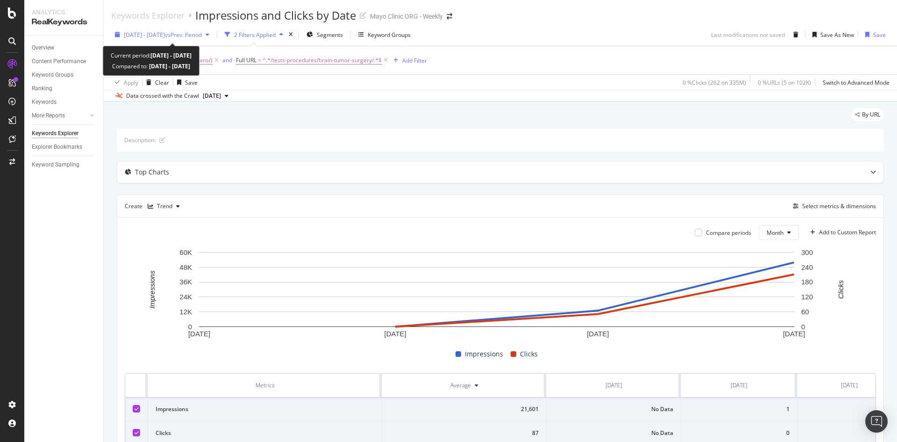
click at [202, 35] on span "vs Prev. Period" at bounding box center [183, 35] width 37 height 8
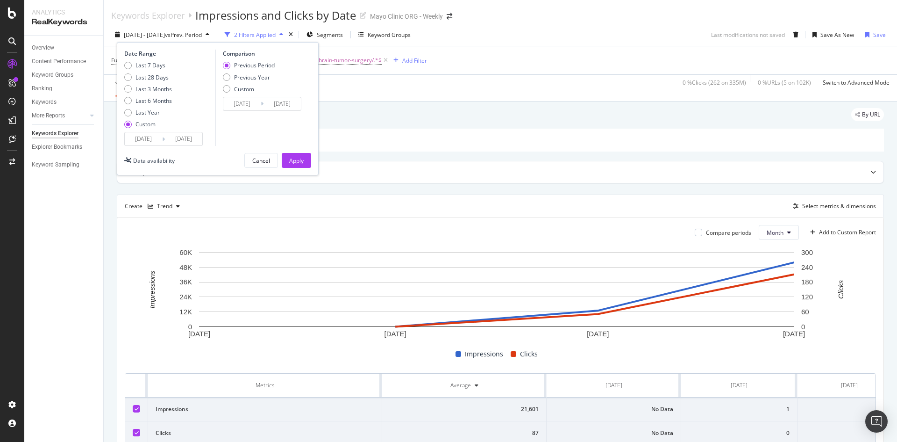
click at [198, 139] on input "[DATE]" at bounding box center [183, 138] width 37 height 13
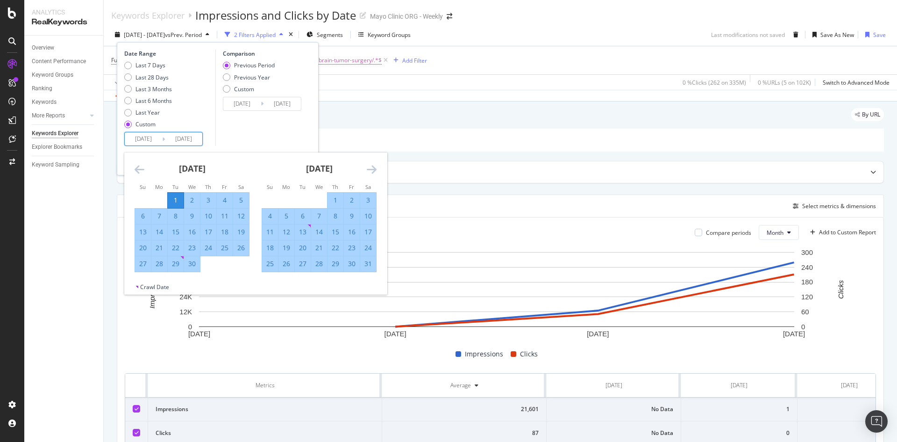
click at [379, 169] on div "[DATE] 1 2 3 4 5 6 7 8 9 10 11 12 13 14 15 16 17 18 19 20 21 22 23 24 25 26 27 …" at bounding box center [319, 212] width 127 height 120
click at [369, 166] on icon "Move forward to switch to the next month." at bounding box center [372, 169] width 10 height 11
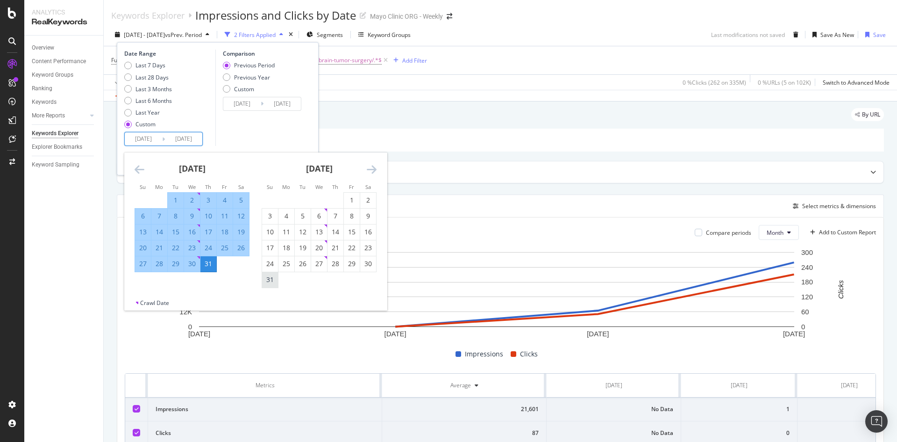
click at [276, 282] on div "31" at bounding box center [270, 279] width 16 height 9
type input "[DATE]"
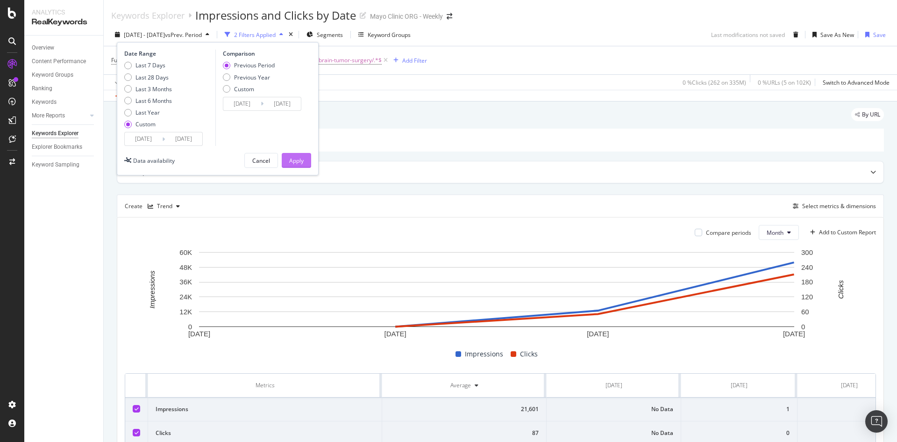
click at [296, 164] on div "Apply" at bounding box center [296, 161] width 14 height 8
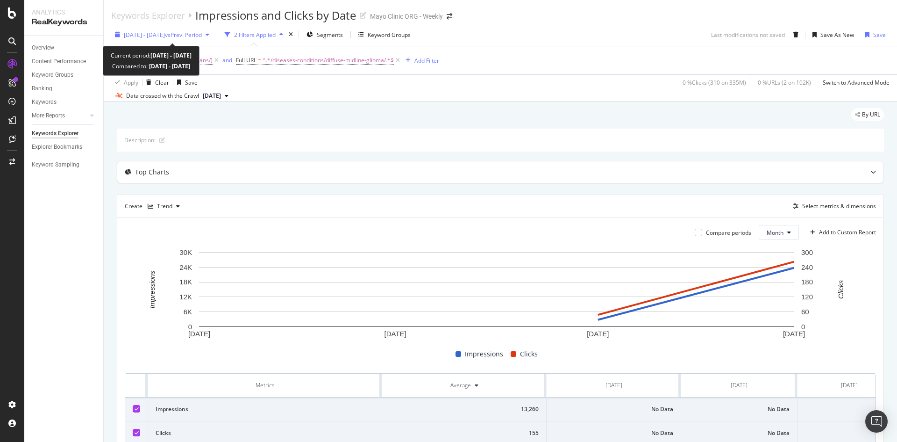
click at [202, 33] on span "vs Prev. Period" at bounding box center [183, 35] width 37 height 8
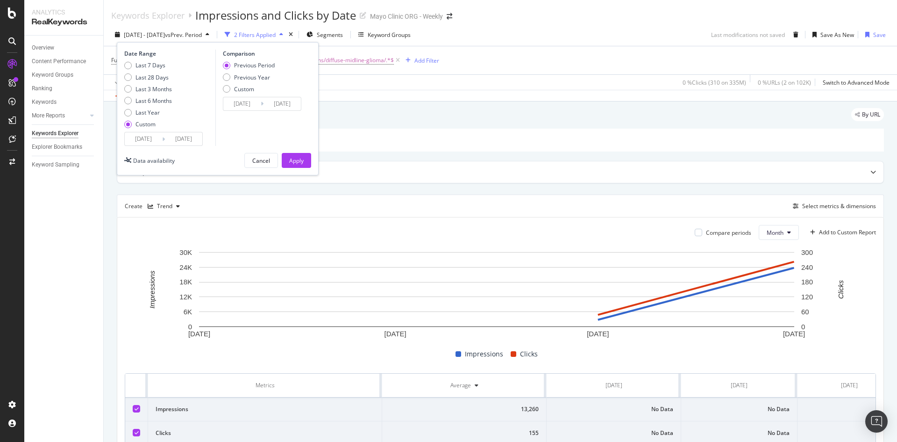
click at [194, 138] on input "[DATE]" at bounding box center [183, 138] width 37 height 13
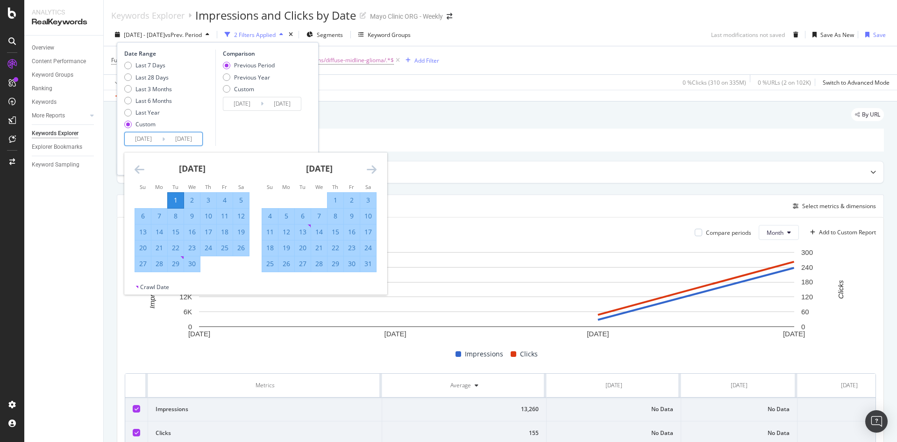
click at [375, 170] on icon "Move forward to switch to the next month." at bounding box center [372, 169] width 10 height 11
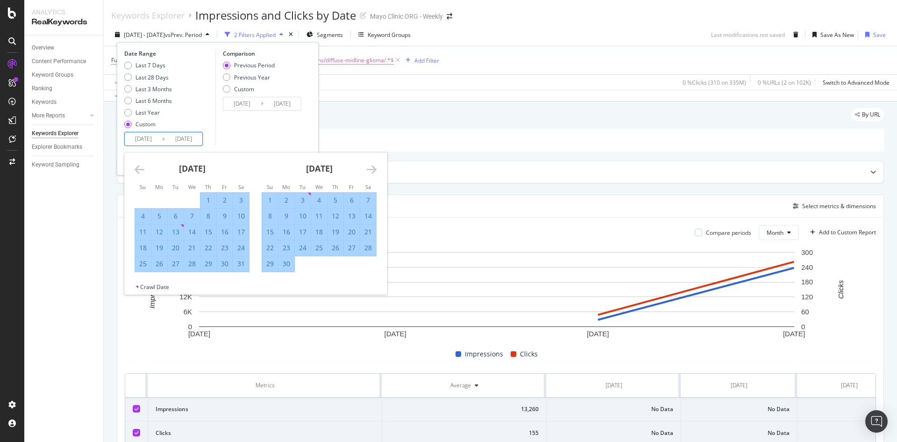
click at [375, 170] on icon "Move forward to switch to the next month." at bounding box center [372, 169] width 10 height 11
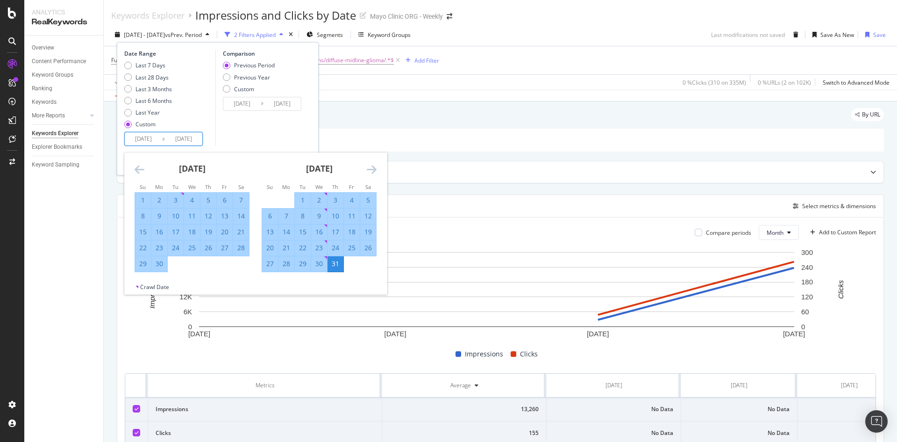
click at [375, 170] on icon "Move forward to switch to the next month." at bounding box center [372, 169] width 10 height 11
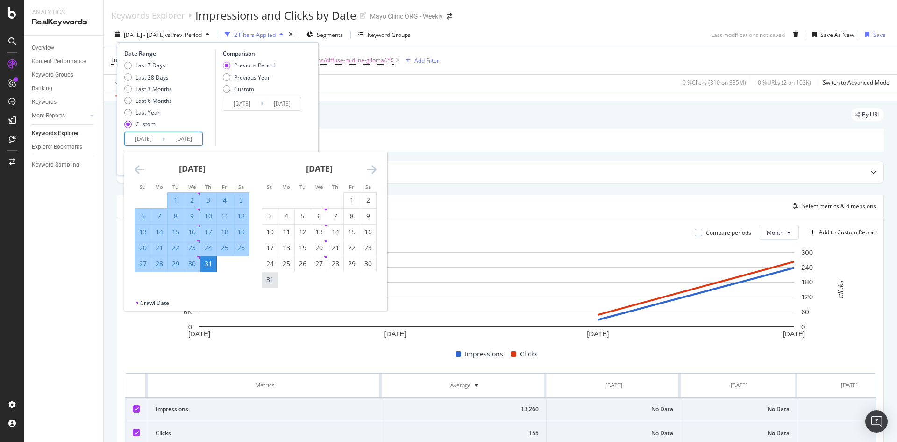
click at [272, 285] on div "31" at bounding box center [270, 279] width 16 height 15
type input "[DATE]"
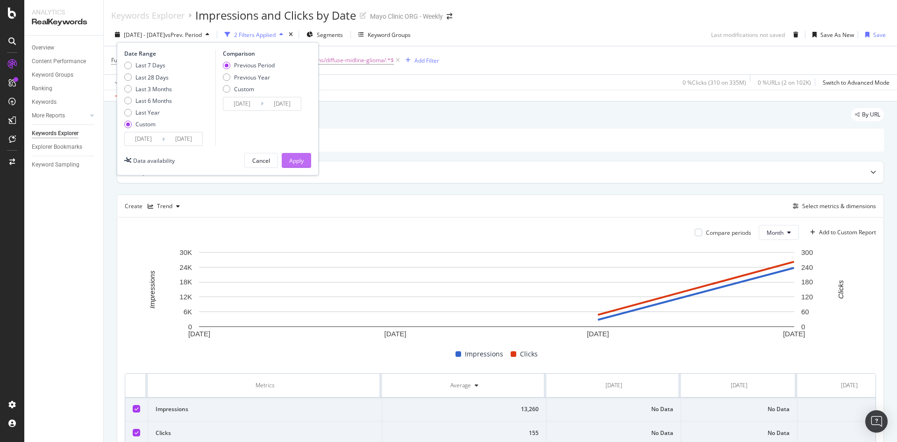
click at [304, 164] on button "Apply" at bounding box center [296, 160] width 29 height 15
